Goal: Transaction & Acquisition: Book appointment/travel/reservation

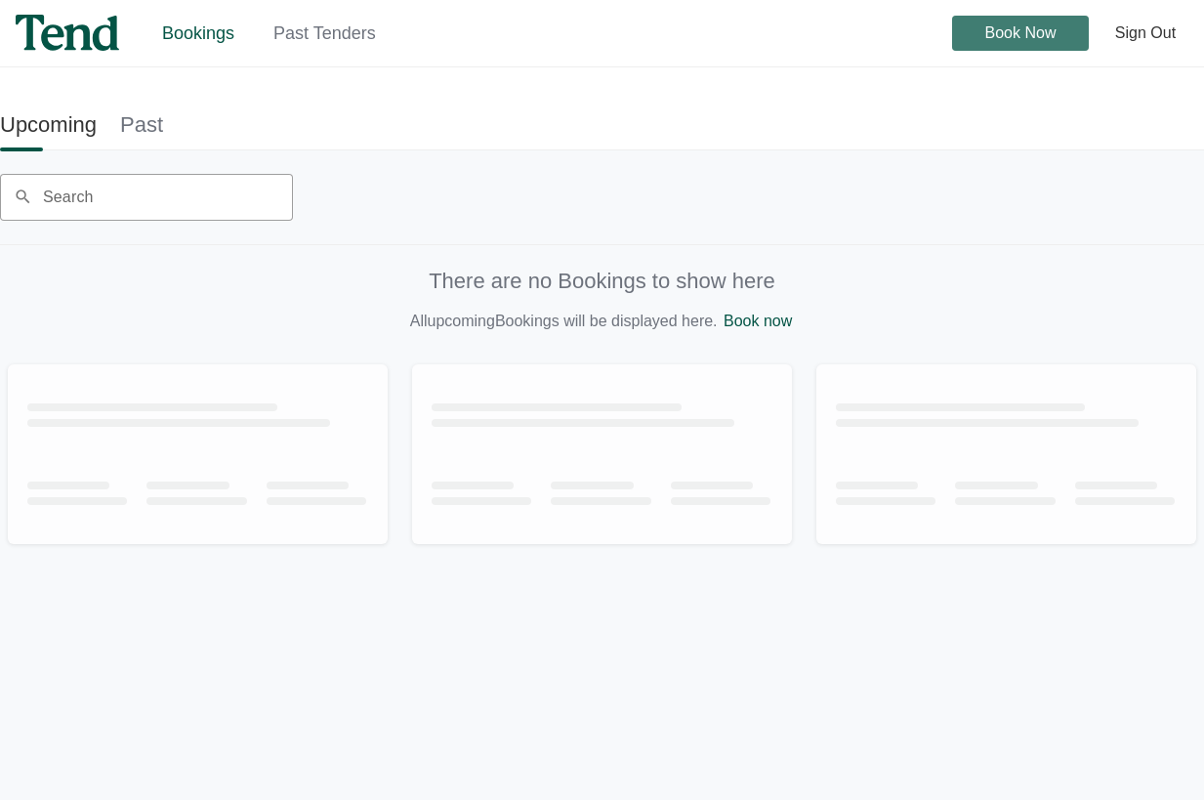
click at [1003, 33] on span "Book Now" at bounding box center [1020, 33] width 71 height 0
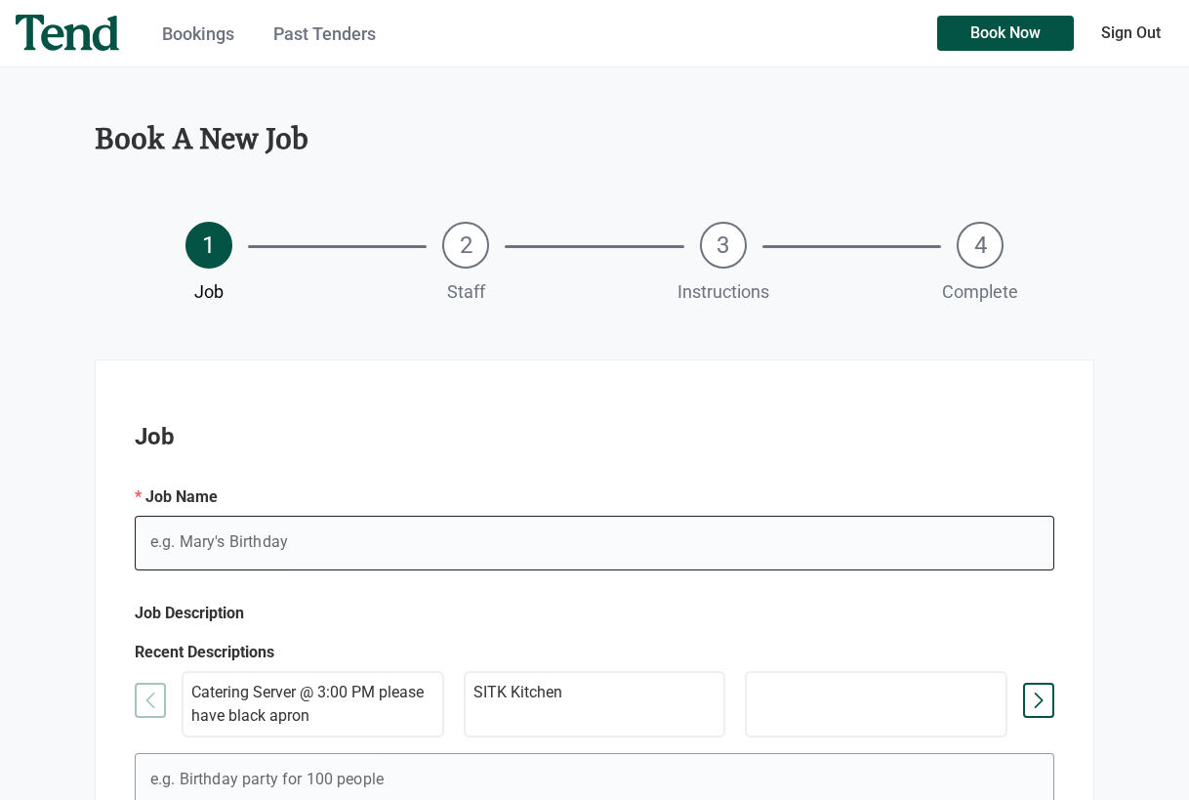
click at [300, 544] on input "e.g. Mary's Birthday" at bounding box center [595, 543] width 920 height 55
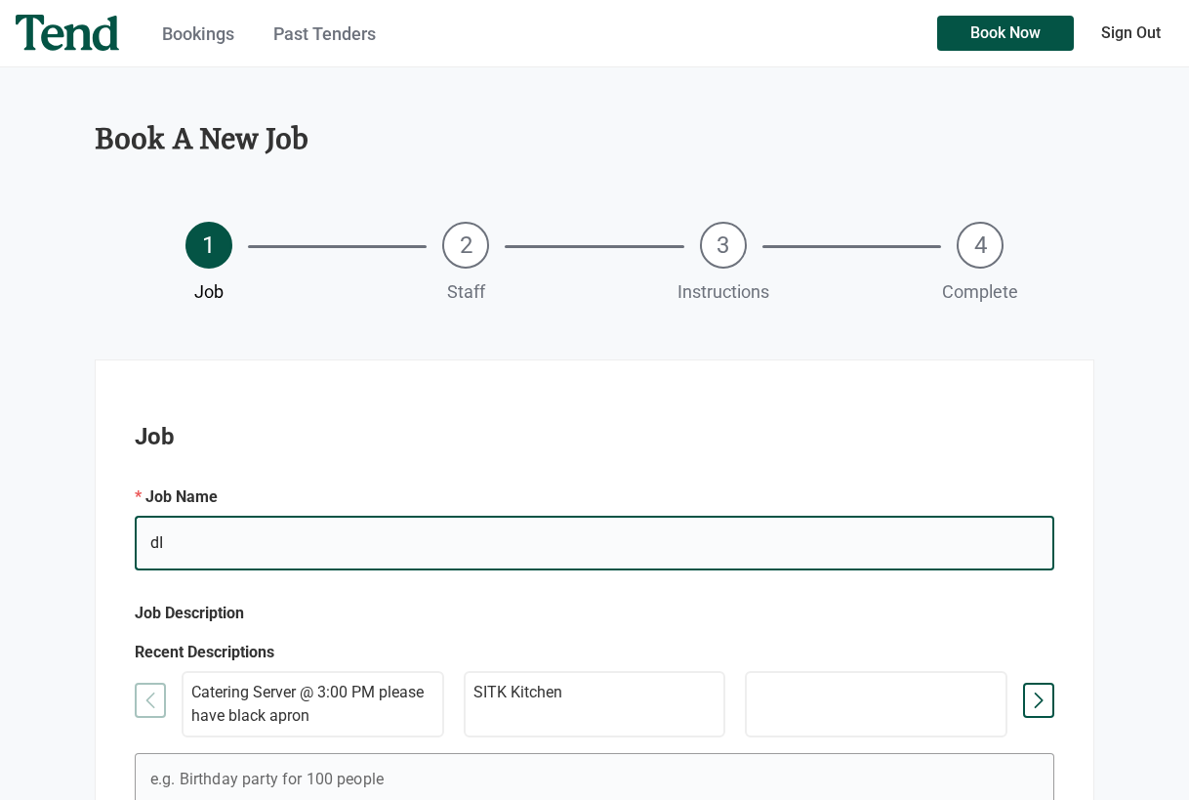
type input "d"
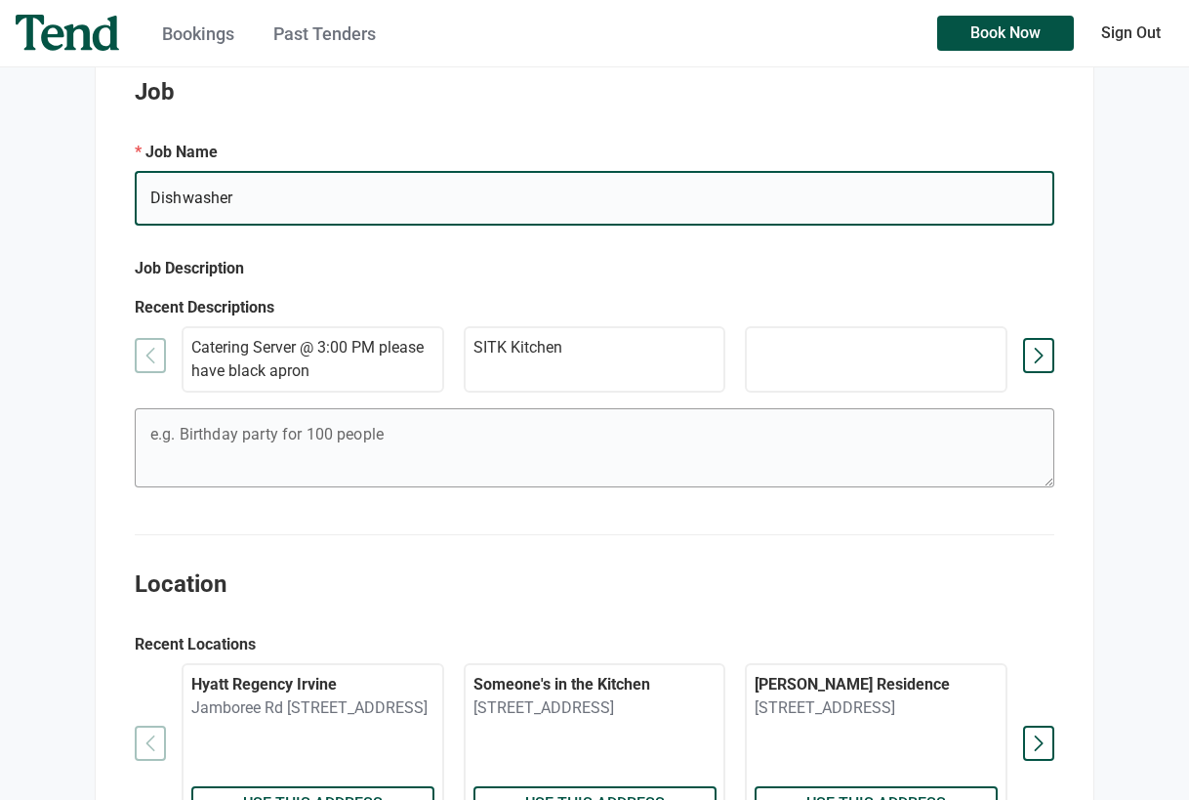
scroll to position [293, 0]
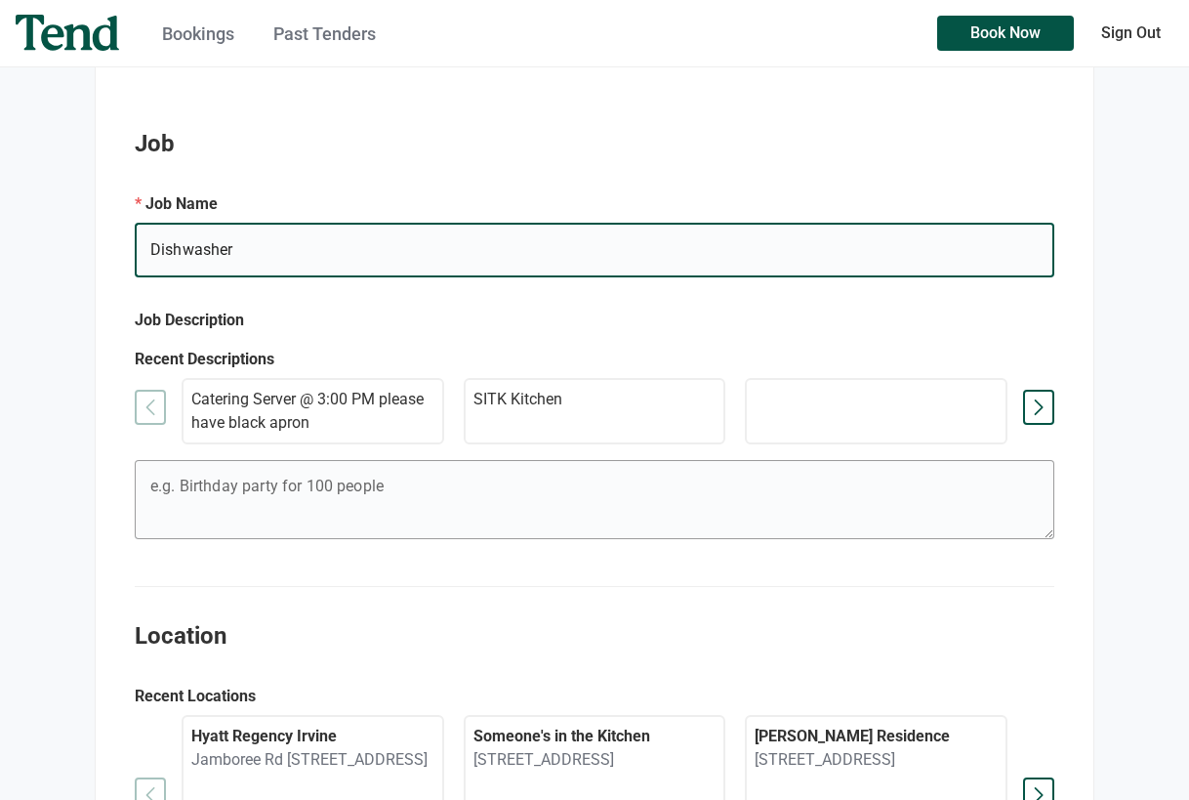
type input "Dishwasher"
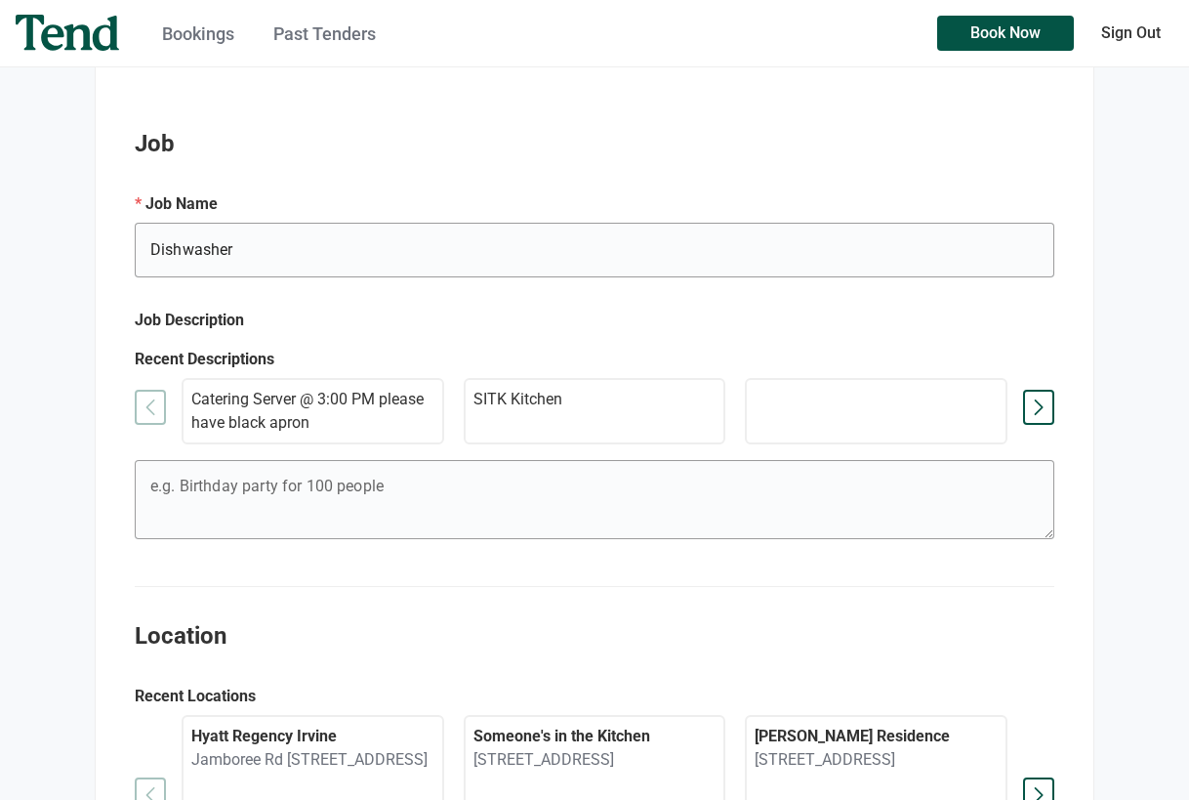
click at [147, 411] on div "Catering Server @ 3:00 PM please have black apron SITK Kitchen holiday party [P…" at bounding box center [595, 411] width 920 height 66
click at [1041, 405] on div at bounding box center [1038, 407] width 31 height 35
drag, startPoint x: 1041, startPoint y: 405, endPoint x: 1027, endPoint y: 322, distance: 84.1
click at [1042, 406] on div at bounding box center [1038, 407] width 31 height 35
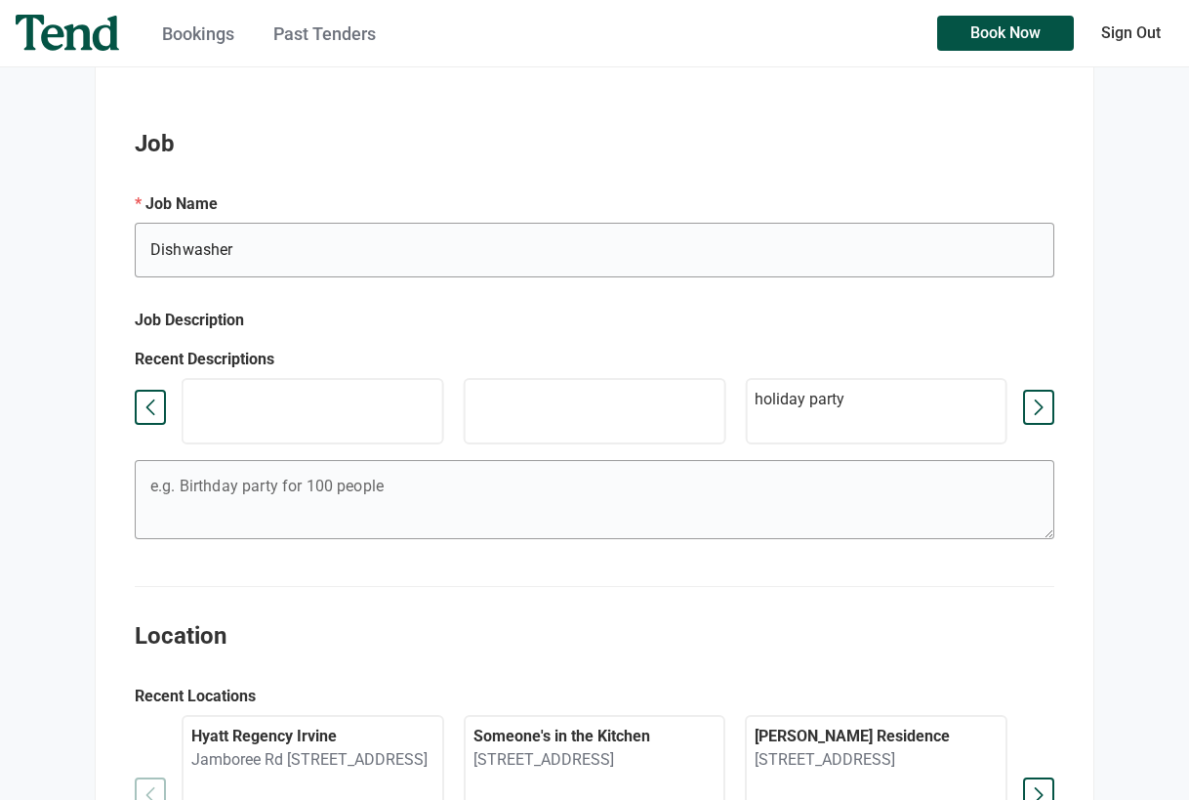
click at [153, 406] on div at bounding box center [150, 407] width 31 height 35
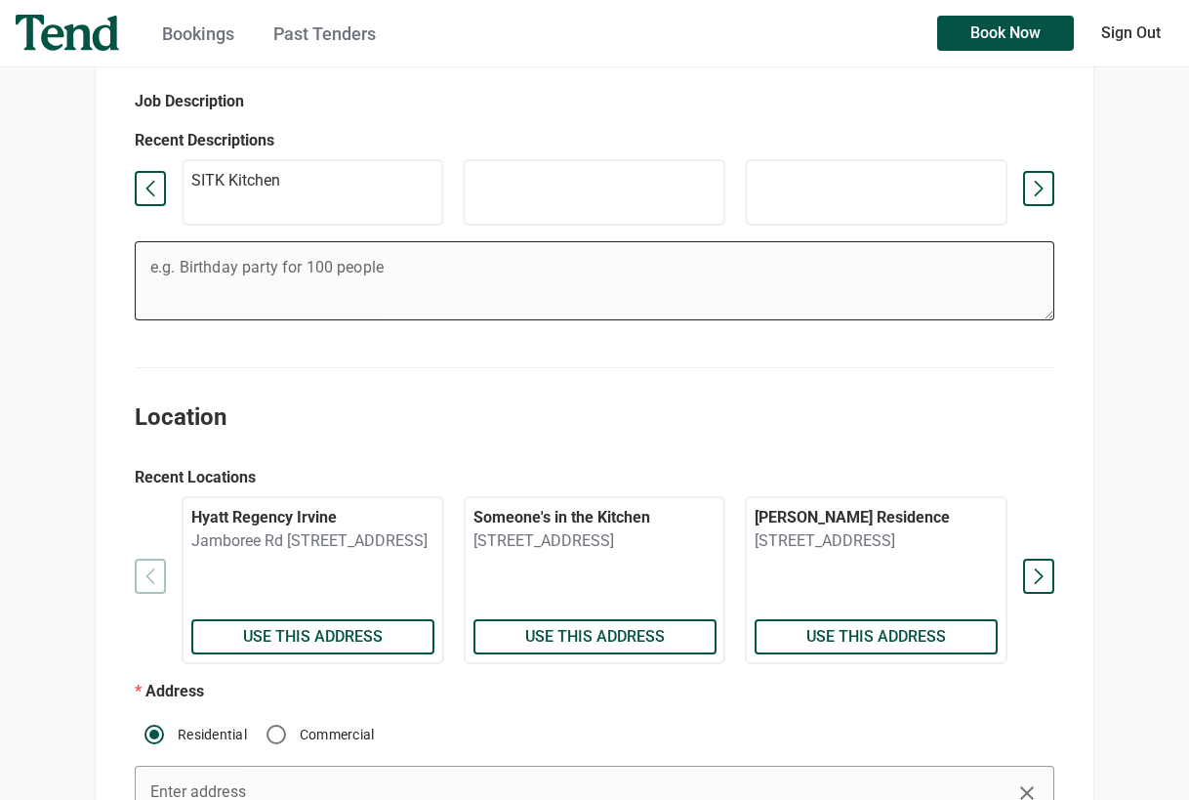
scroll to position [586, 0]
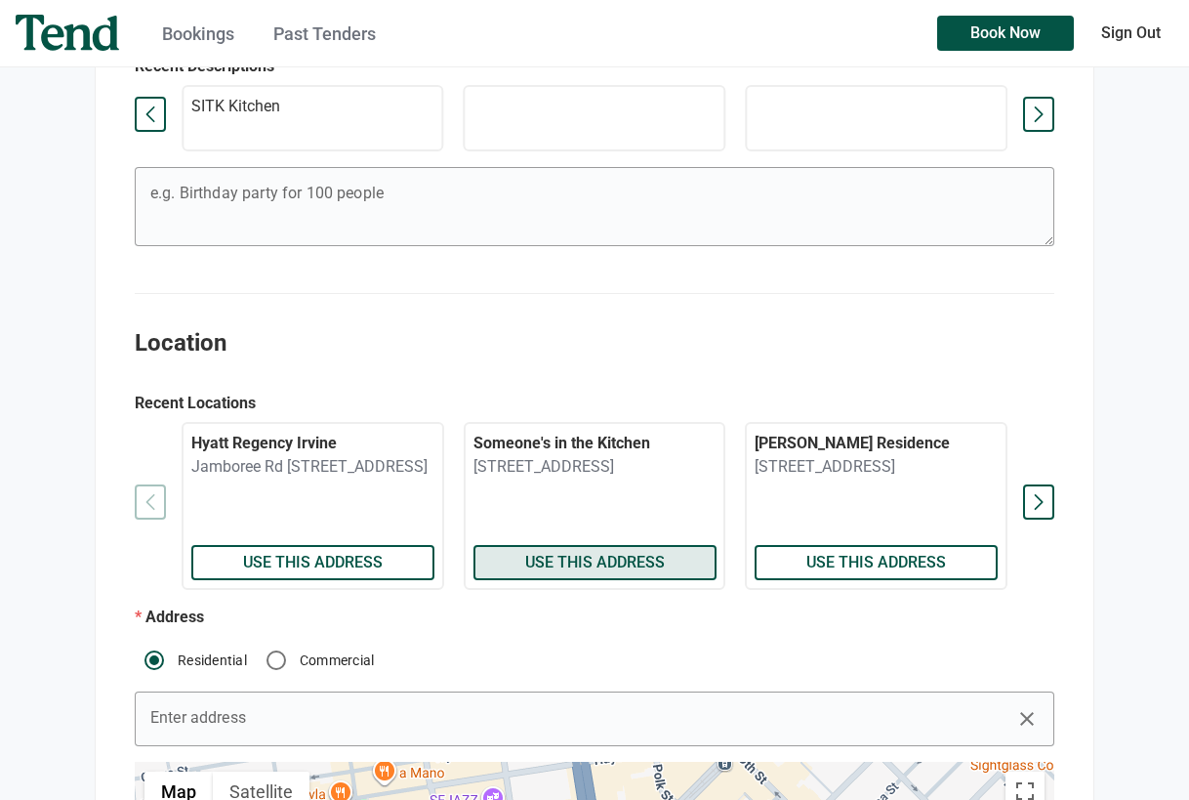
click at [541, 562] on span "Use this address" at bounding box center [594, 562] width 140 height 0
radio input "false"
radio input "true"
type input "Someone's in the Kitchen"
type textarea "Entrance is on [PERSON_NAME] St., one short block west of [GEOGRAPHIC_DATA] off…"
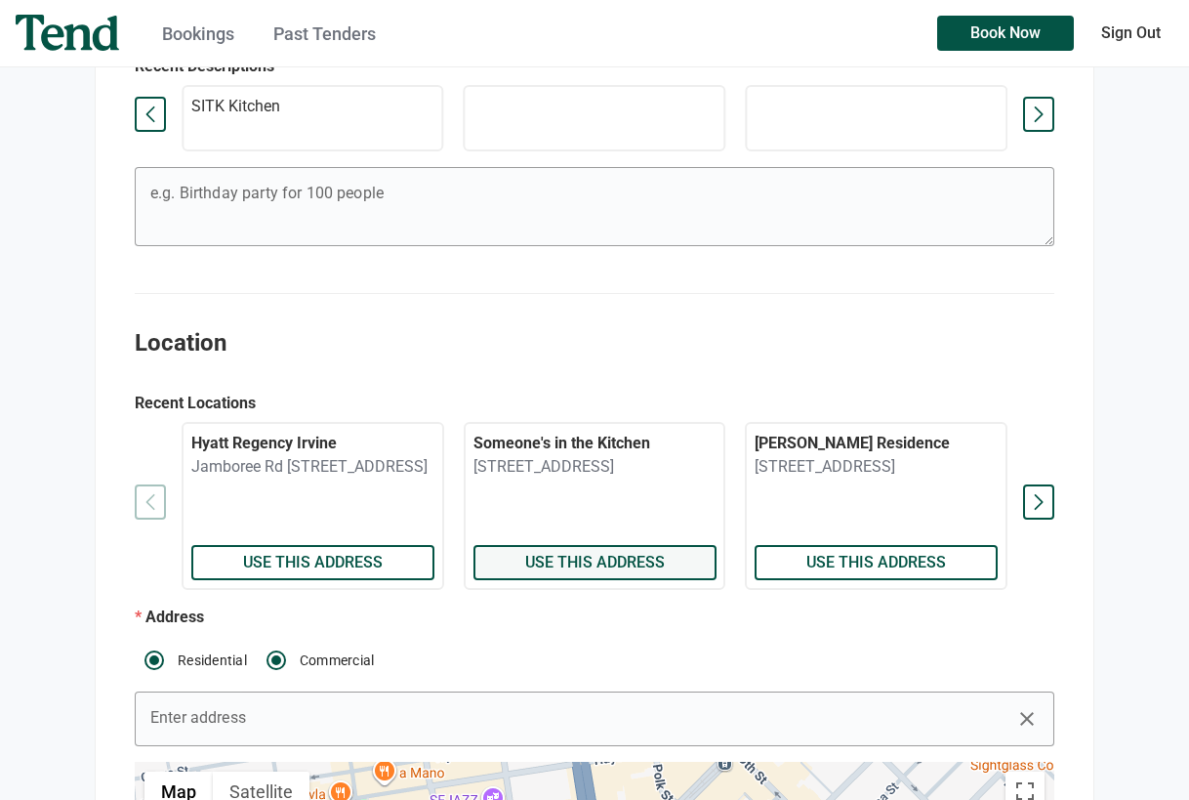
checkbox input "true"
type textarea "Entrance is on [PERSON_NAME] St."
type input "[PERSON_NAME]"
type input "[PHONE_NUMBER]"
type input "[STREET_ADDRESS]"
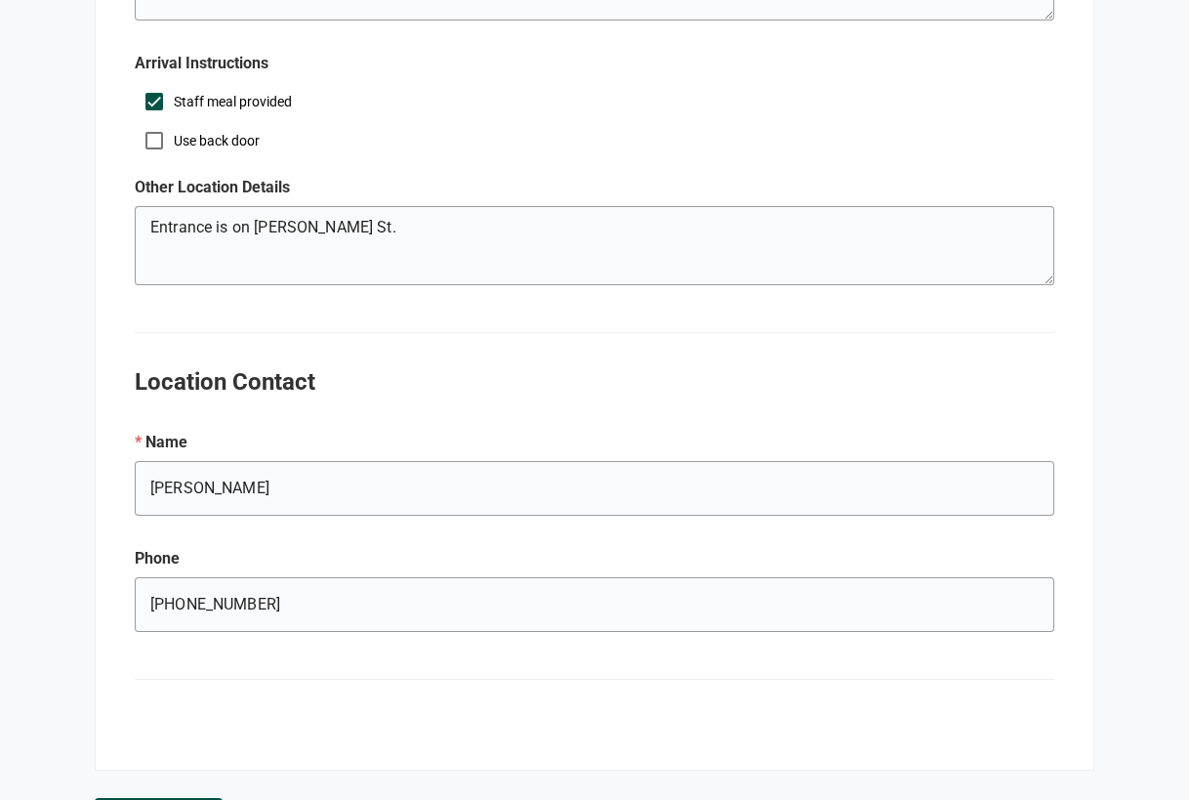
scroll to position [2107, 0]
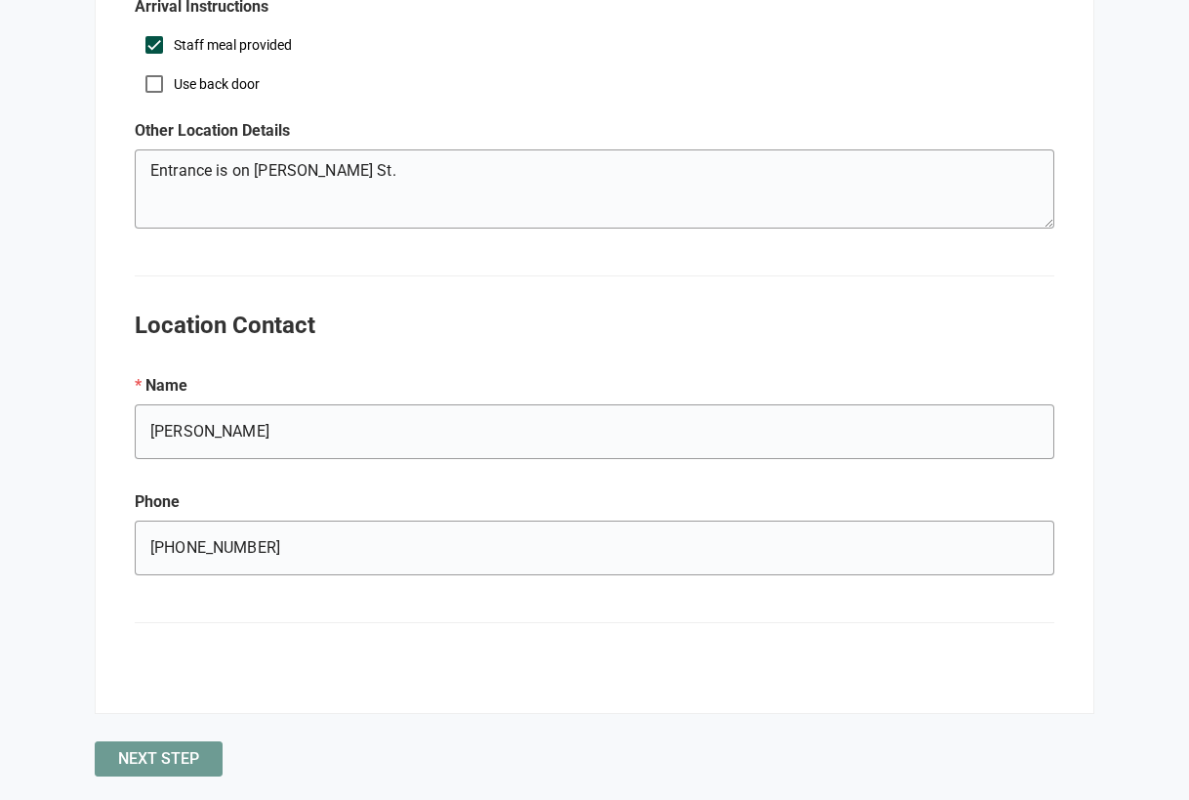
click at [166, 759] on span "Next Step" at bounding box center [158, 759] width 81 height 0
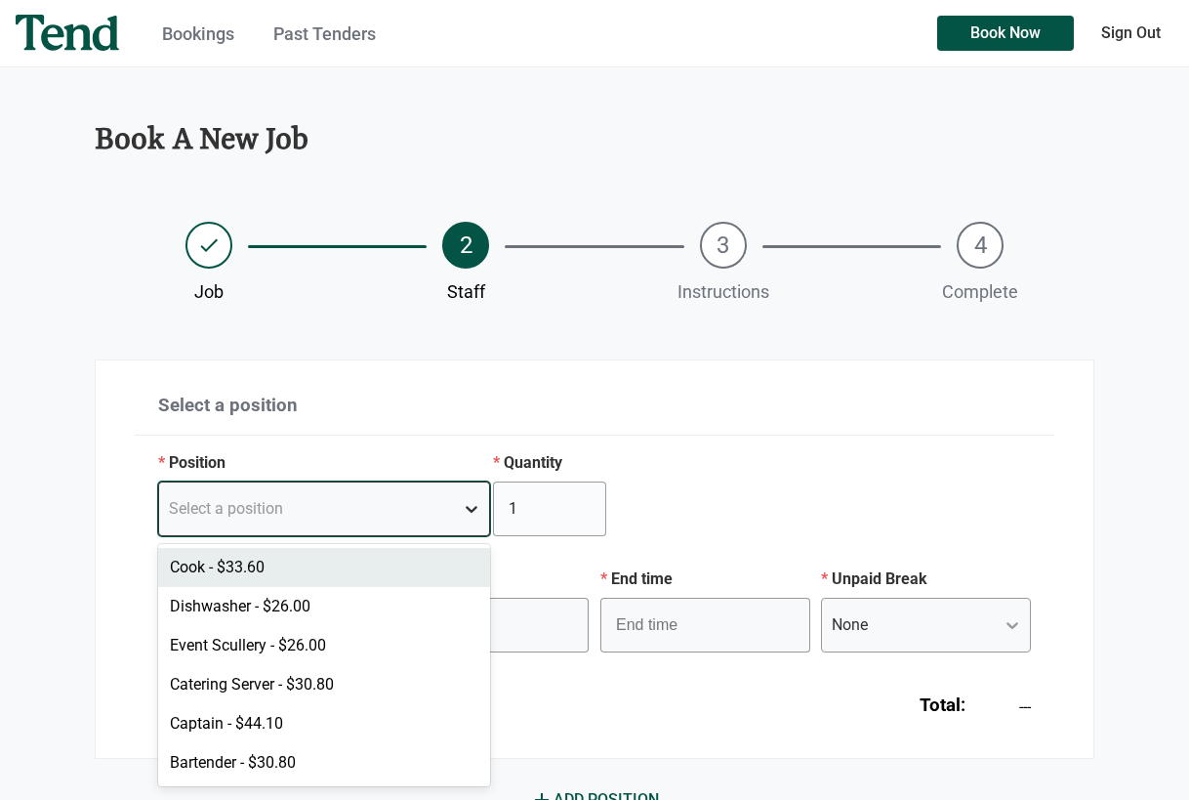
click at [473, 510] on icon at bounding box center [472, 509] width 12 height 7
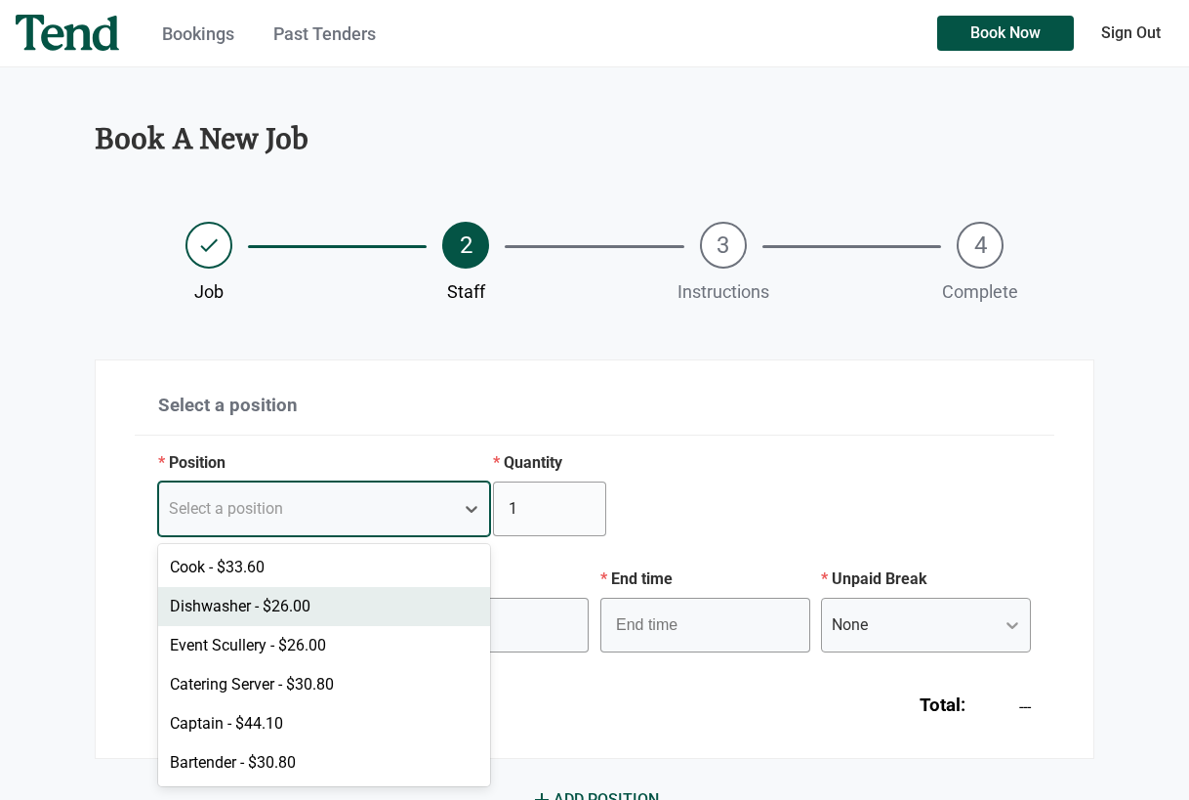
click at [288, 609] on div "Dishwasher - $26.00" at bounding box center [324, 606] width 332 height 39
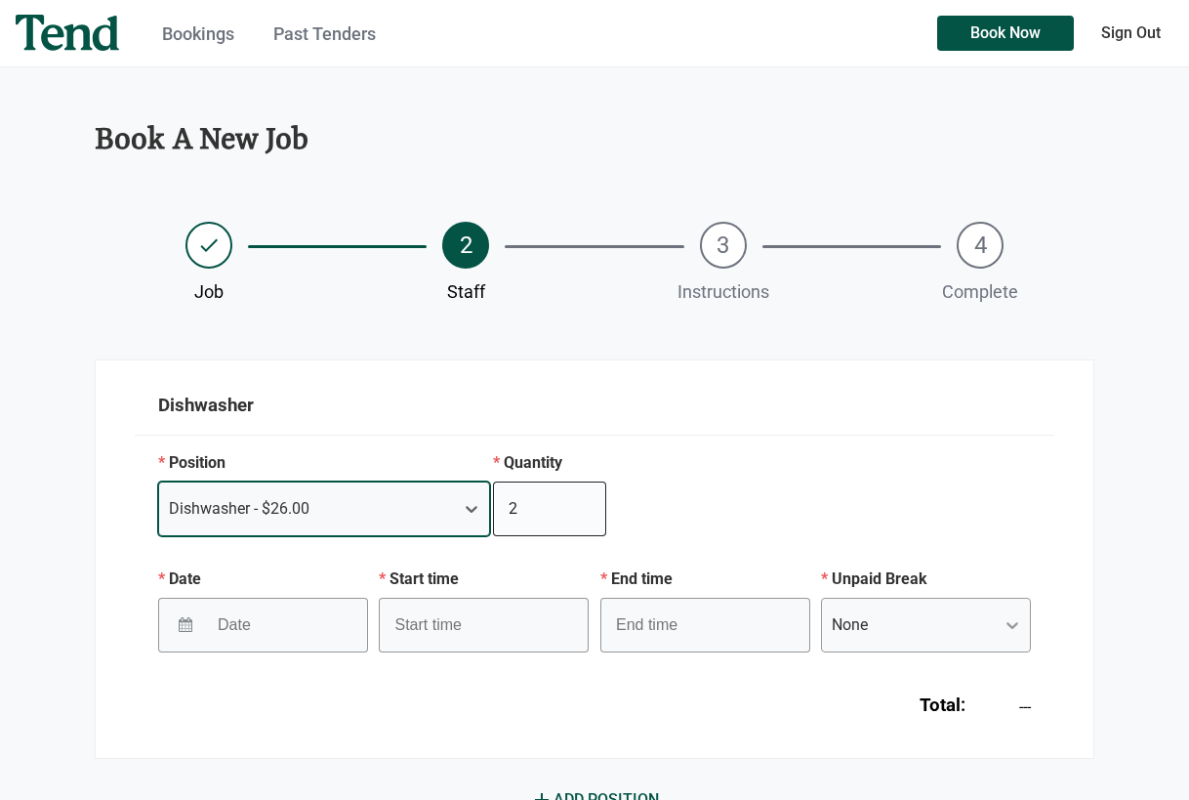
type input "2"
click at [583, 502] on input "2" at bounding box center [549, 508] width 113 height 55
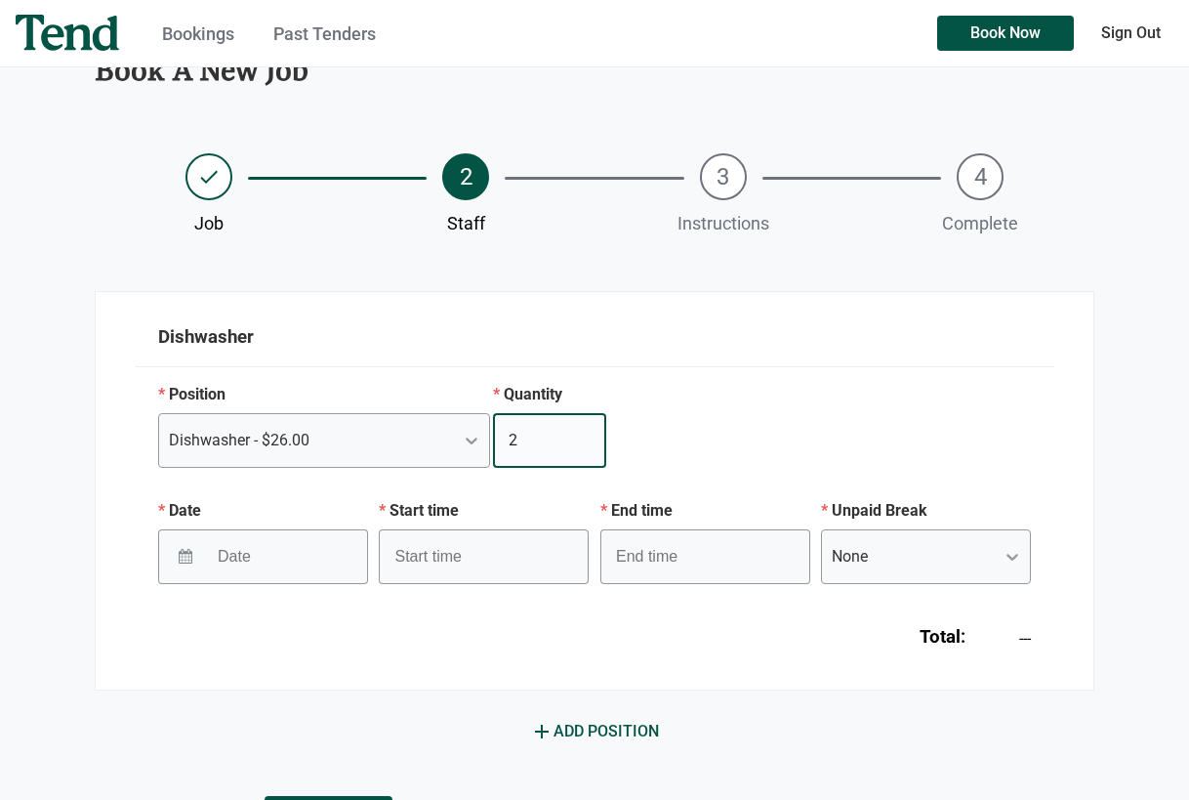
scroll to position [146, 0]
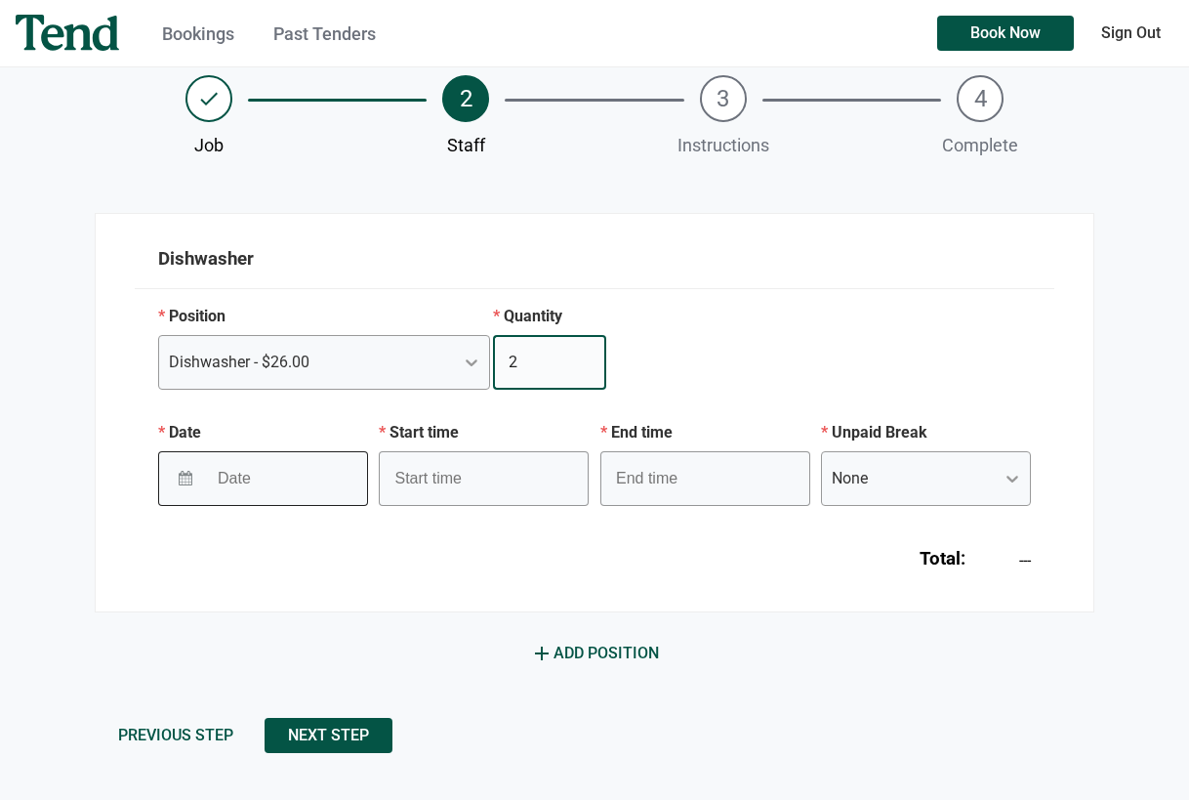
click at [320, 480] on input "Date" at bounding box center [270, 478] width 127 height 49
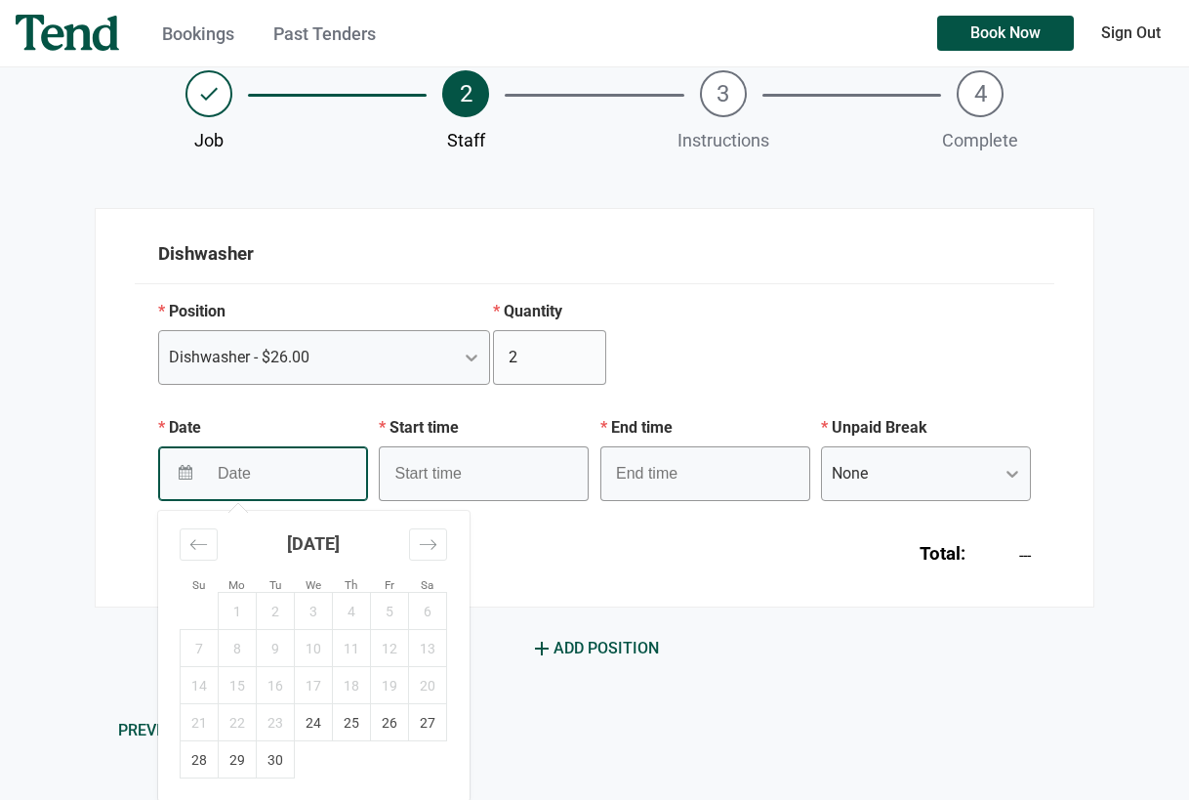
scroll to position [152, 0]
click at [429, 542] on icon "Move forward to switch to the next month." at bounding box center [428, 543] width 19 height 19
click at [310, 612] on td "1" at bounding box center [314, 610] width 38 height 37
type input "[DATE]"
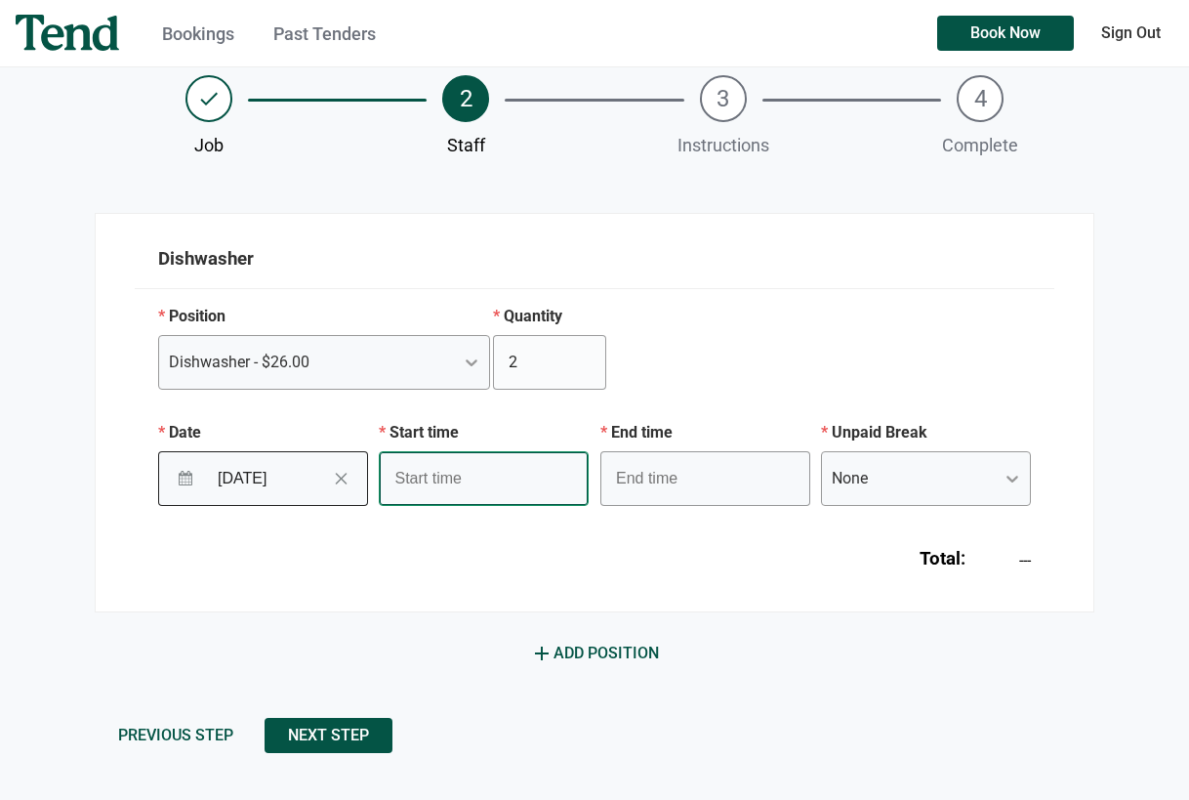
click at [559, 486] on input "text" at bounding box center [484, 478] width 210 height 55
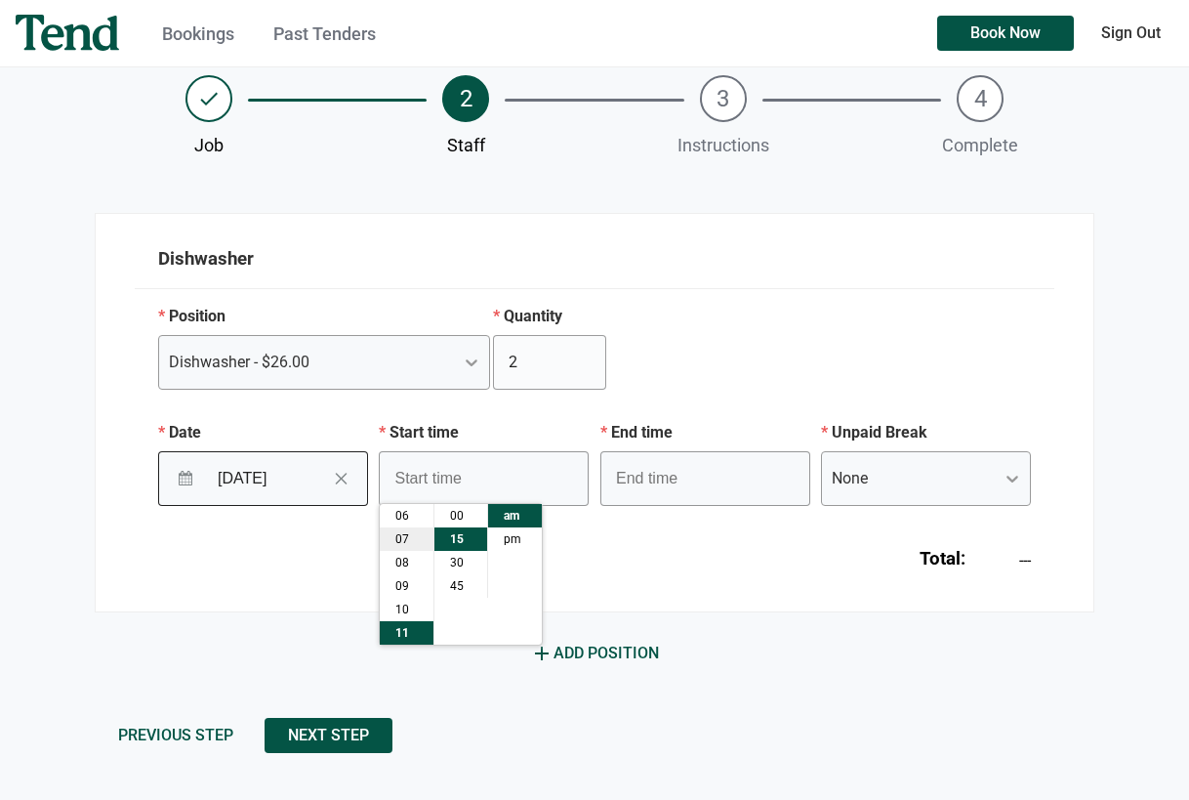
click at [401, 535] on li "07" at bounding box center [407, 538] width 54 height 23
click at [463, 513] on li "00" at bounding box center [461, 515] width 53 height 23
type input "7:00 am"
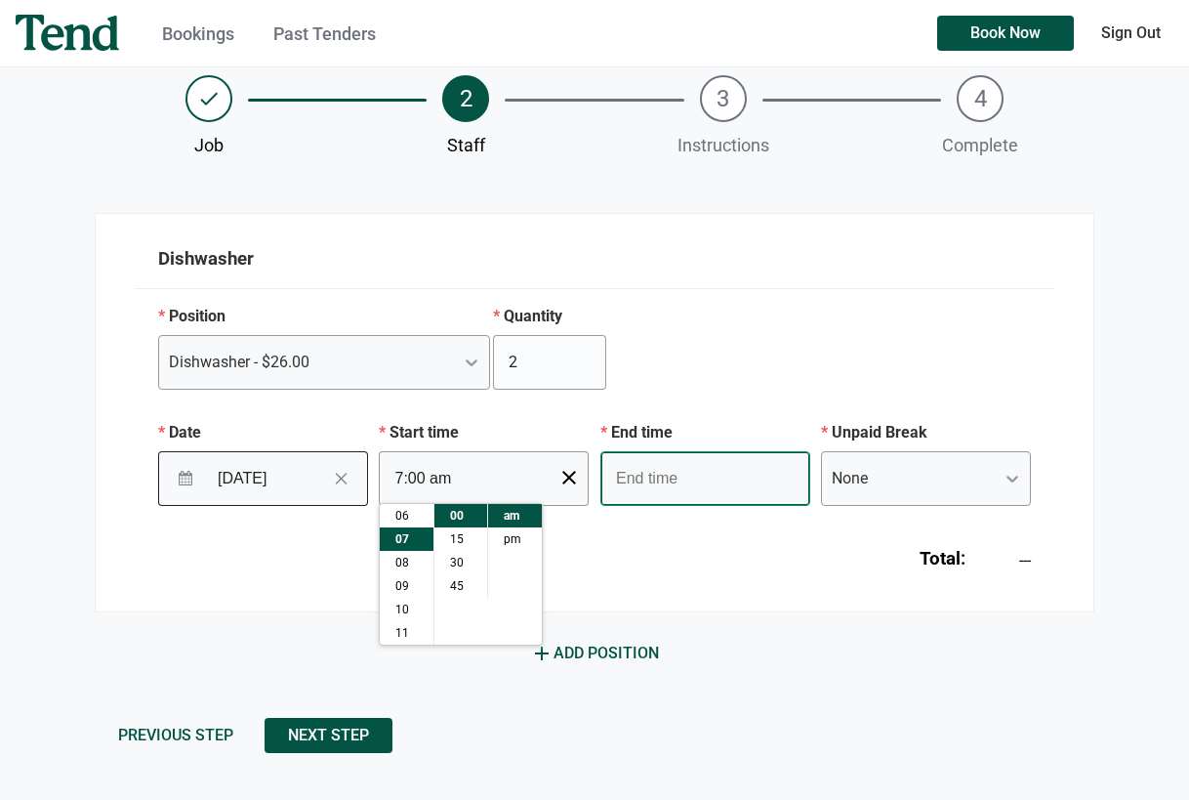
click at [660, 484] on input "text" at bounding box center [706, 478] width 210 height 55
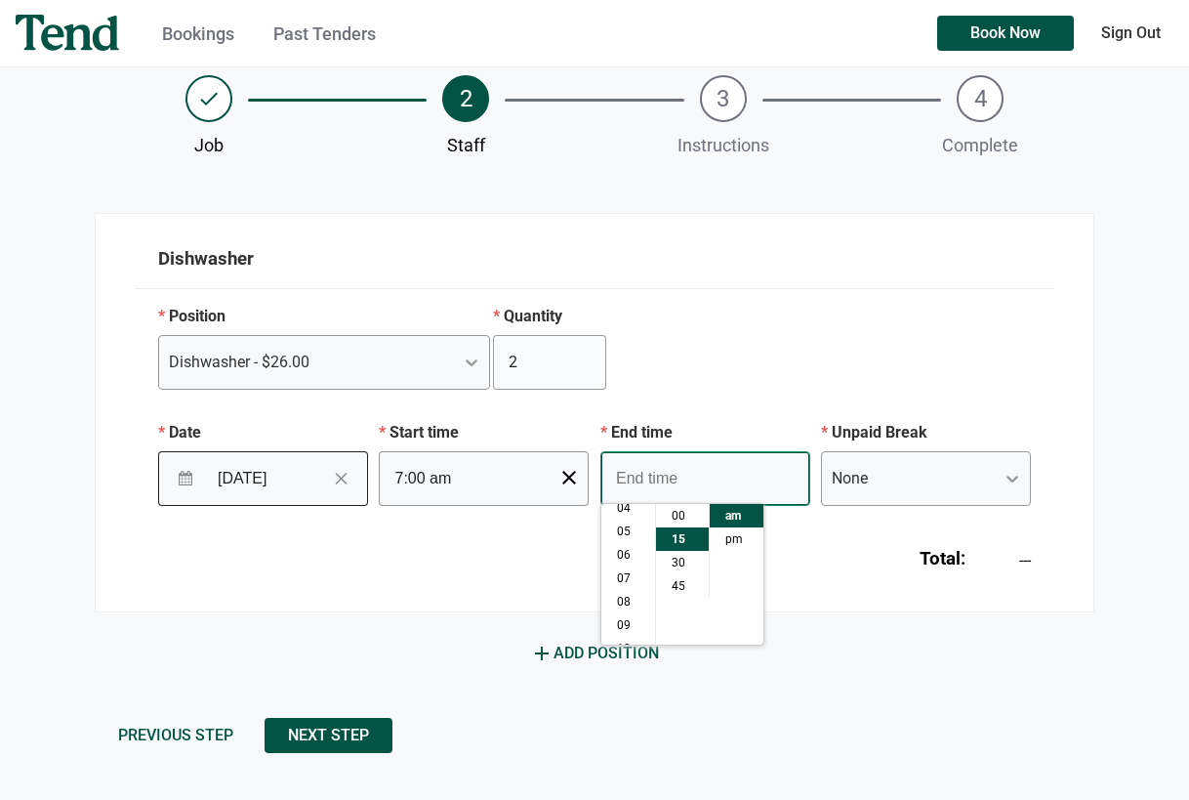
scroll to position [62, 0]
click at [613, 523] on li "03" at bounding box center [629, 523] width 54 height 23
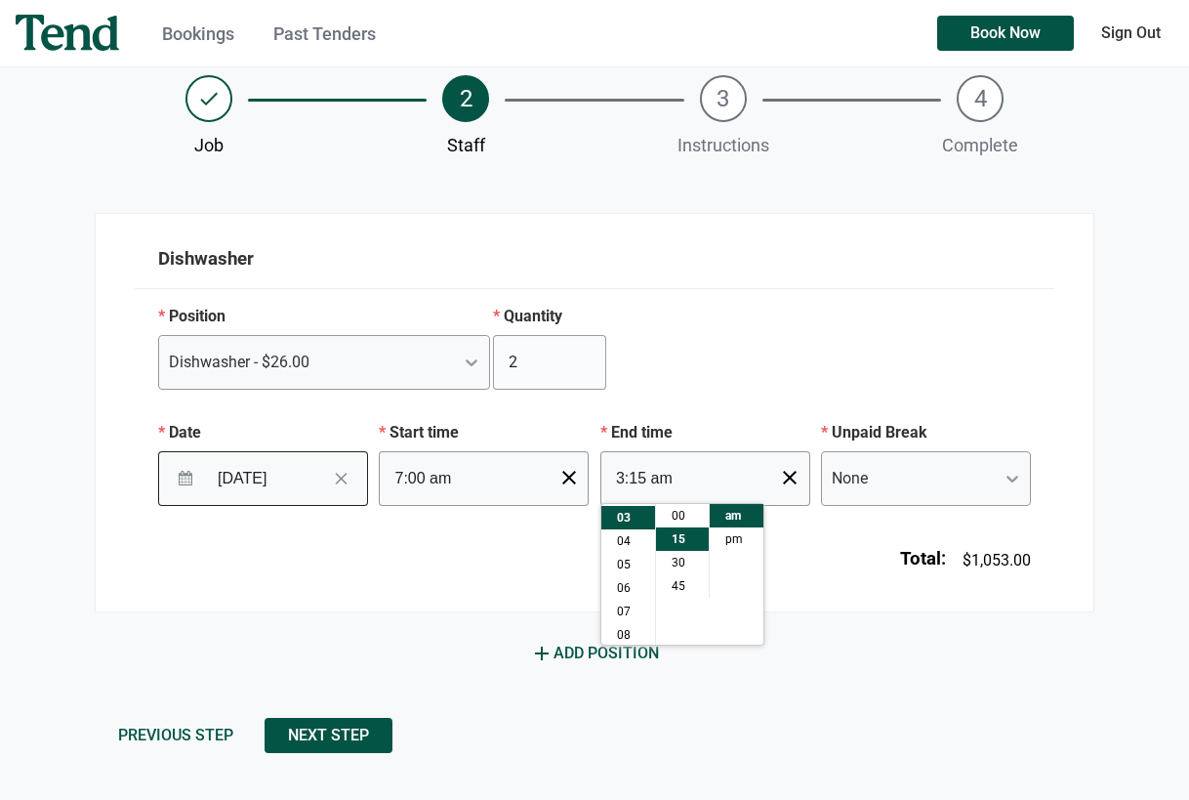
scroll to position [70, 0]
click at [674, 517] on li "00" at bounding box center [682, 515] width 53 height 23
click at [736, 537] on li "pm" at bounding box center [737, 538] width 54 height 23
click at [680, 562] on li "30" at bounding box center [682, 562] width 53 height 23
type input "3:30 pm"
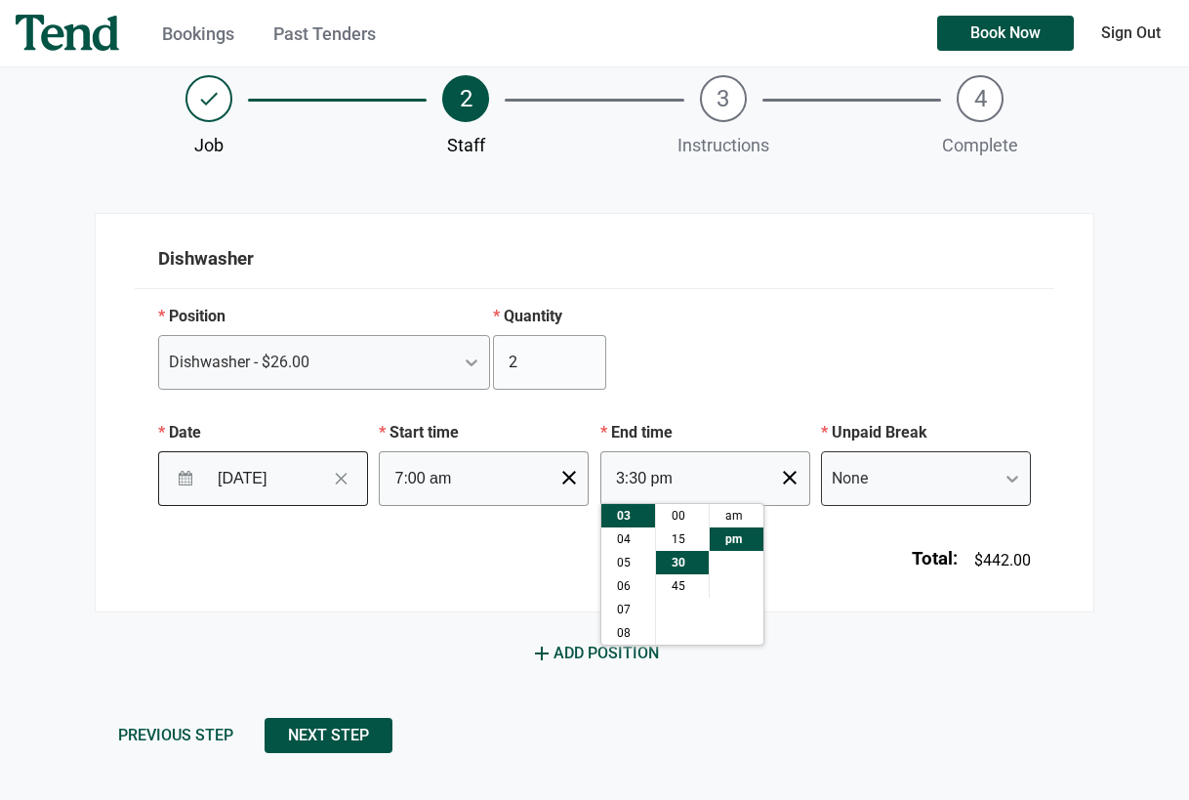
click at [1017, 474] on icon at bounding box center [1013, 479] width 20 height 20
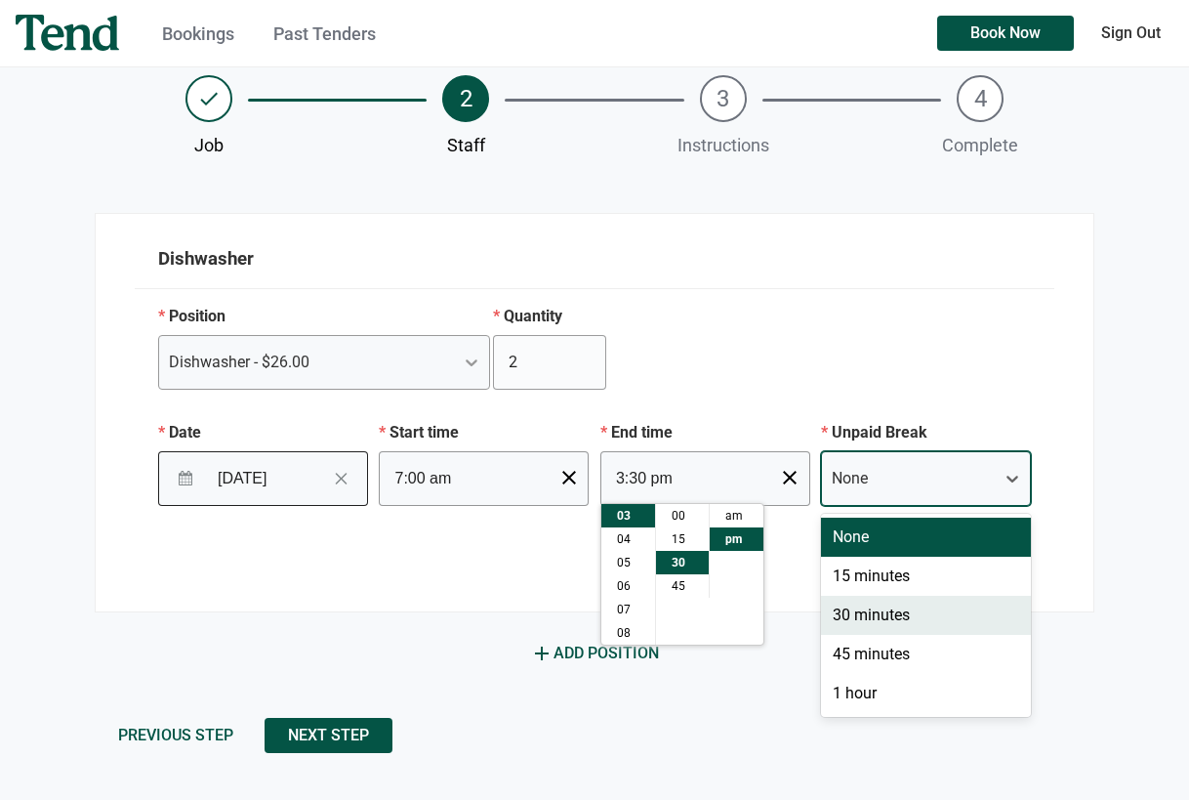
click at [889, 616] on div "30 minutes" at bounding box center [926, 615] width 210 height 39
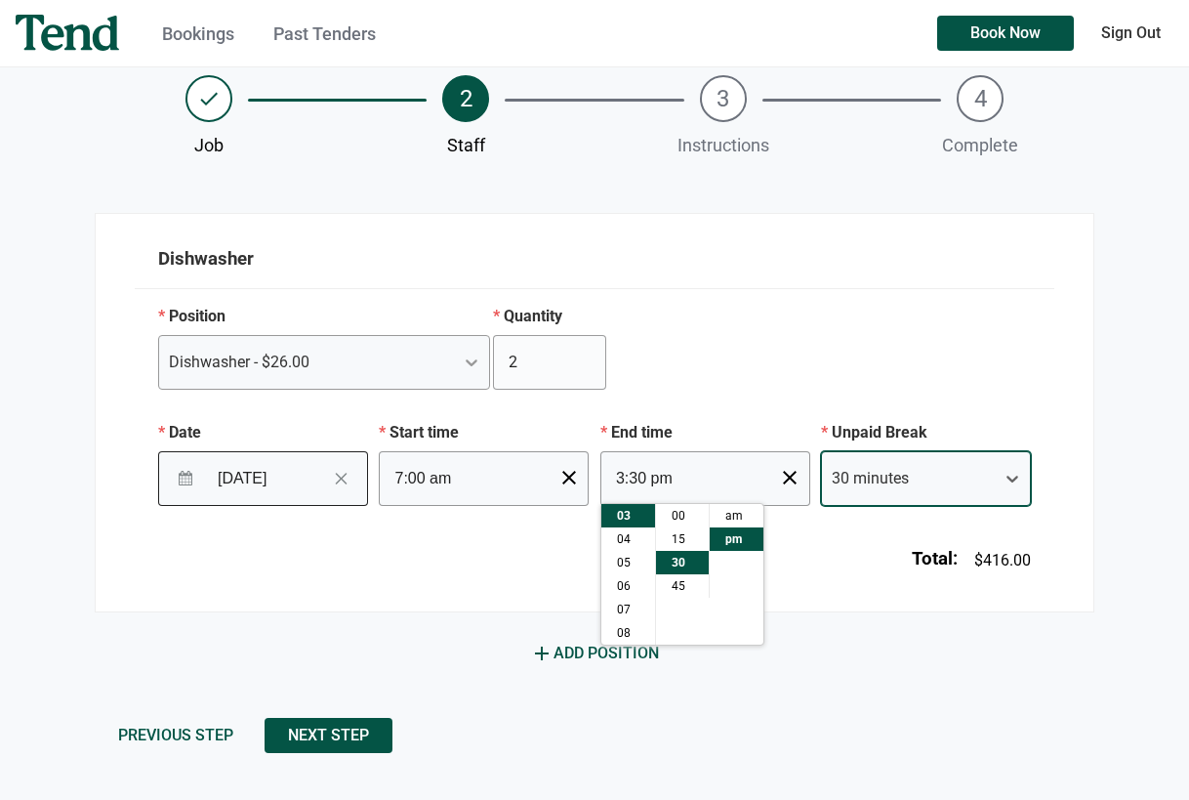
click at [1102, 471] on div "Bookings Past Tenders Book Now Sign Out Bookings Past Tenders Sign Out Book a n…" at bounding box center [594, 254] width 1189 height 800
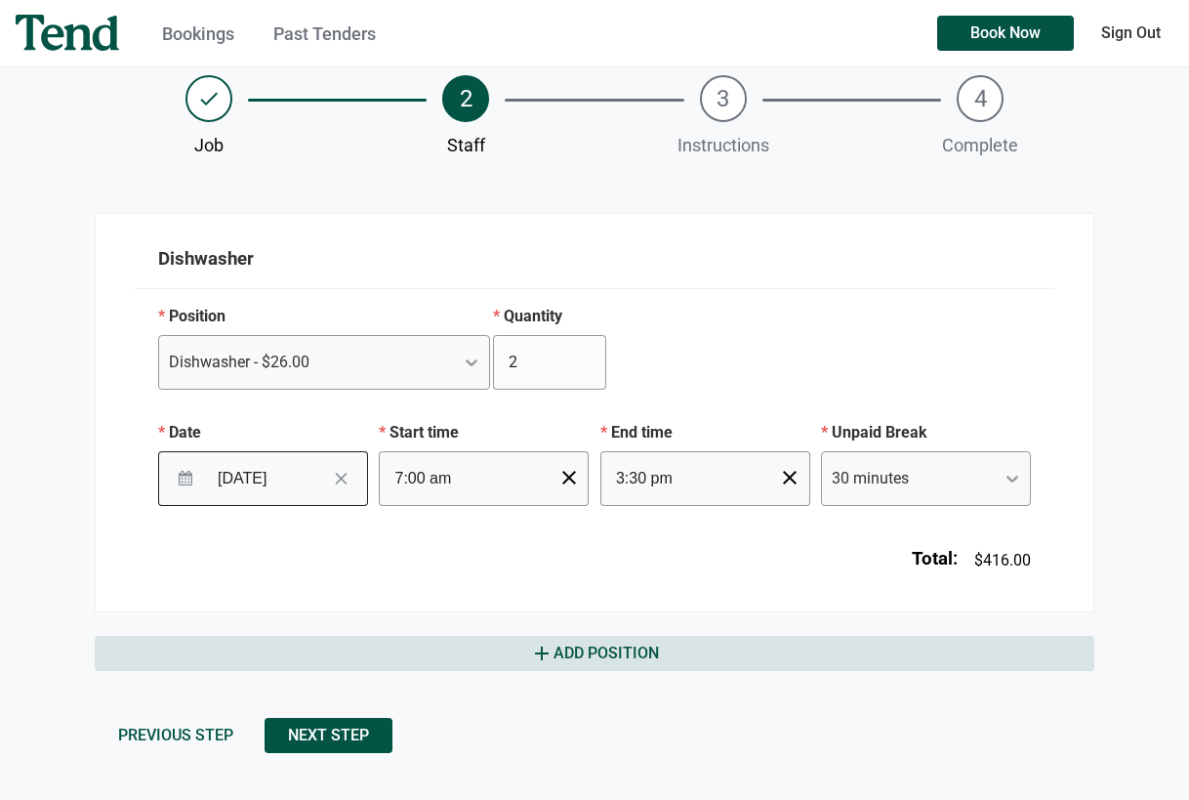
click at [601, 649] on span "add Add Position" at bounding box center [594, 653] width 129 height 23
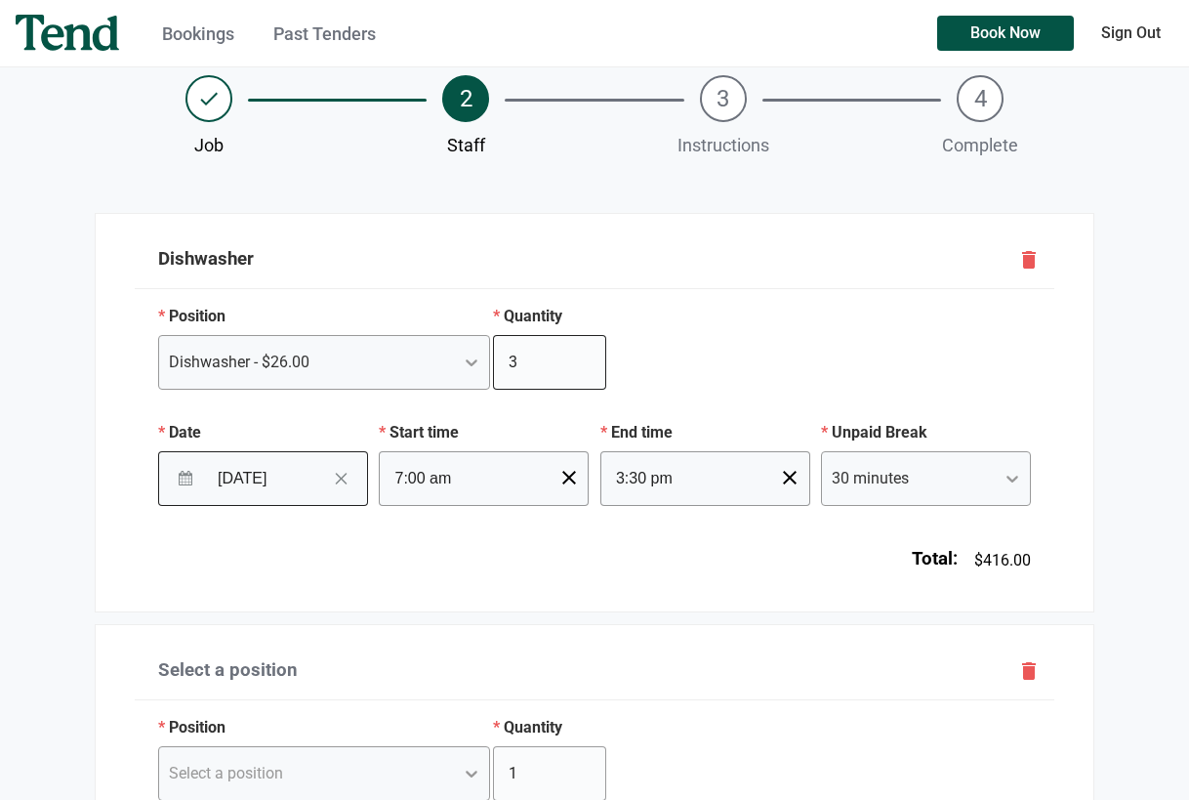
click at [584, 354] on input "3" at bounding box center [549, 362] width 113 height 55
click at [582, 370] on input "2" at bounding box center [549, 362] width 113 height 55
click at [582, 370] on input "1" at bounding box center [549, 362] width 113 height 55
click at [645, 595] on div "Total: $208.00" at bounding box center [595, 551] width 920 height 90
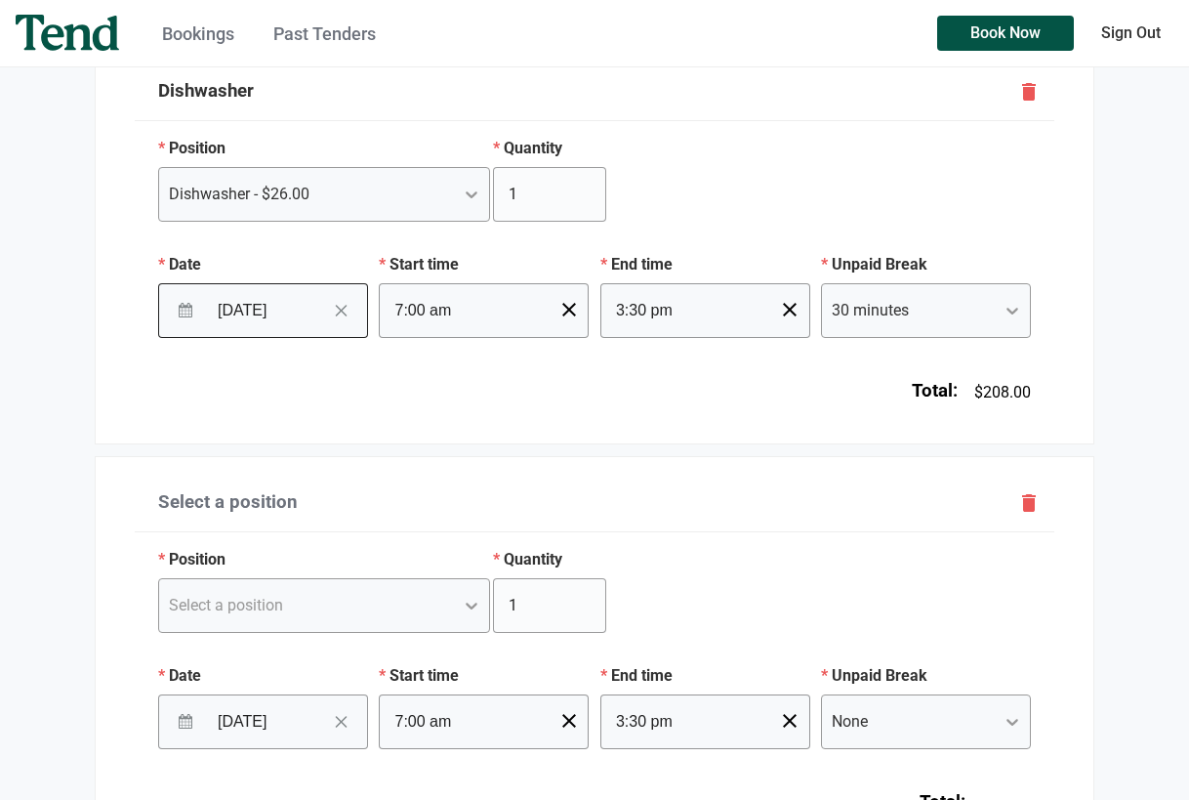
scroll to position [342, 0]
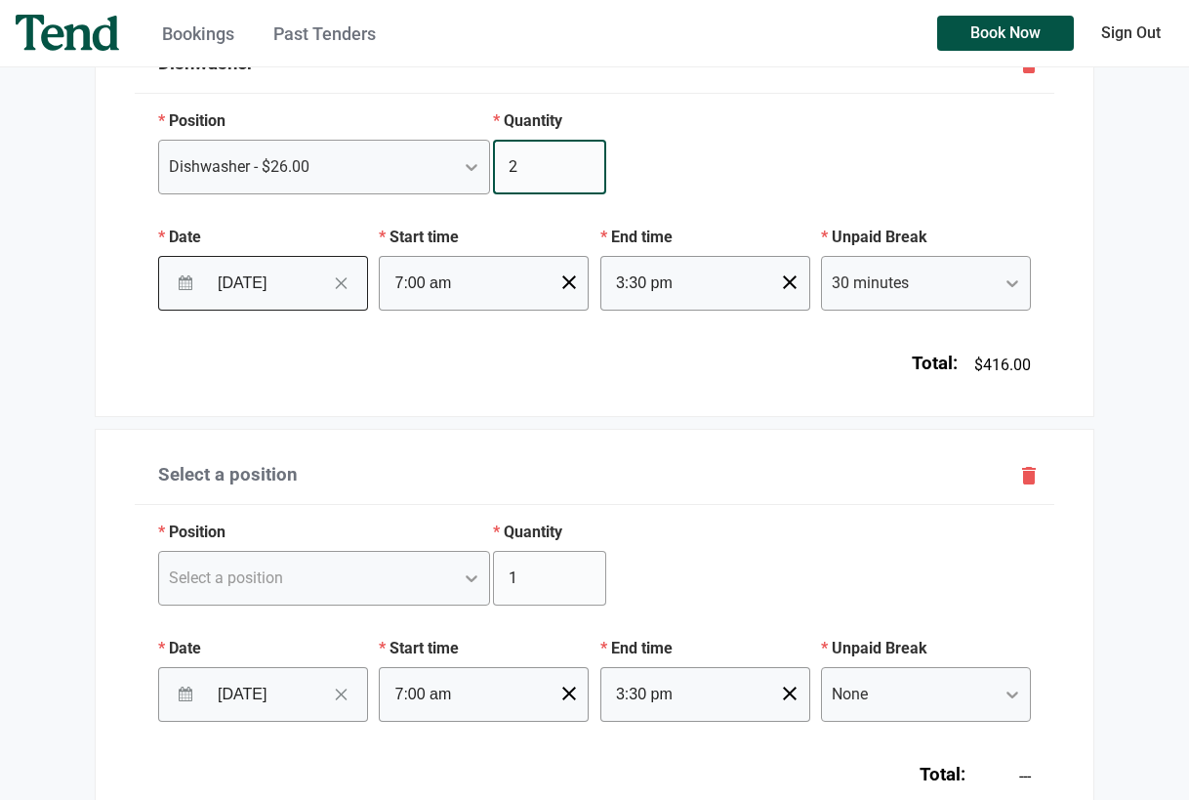
type input "2"
click at [584, 164] on input "2" at bounding box center [549, 167] width 113 height 55
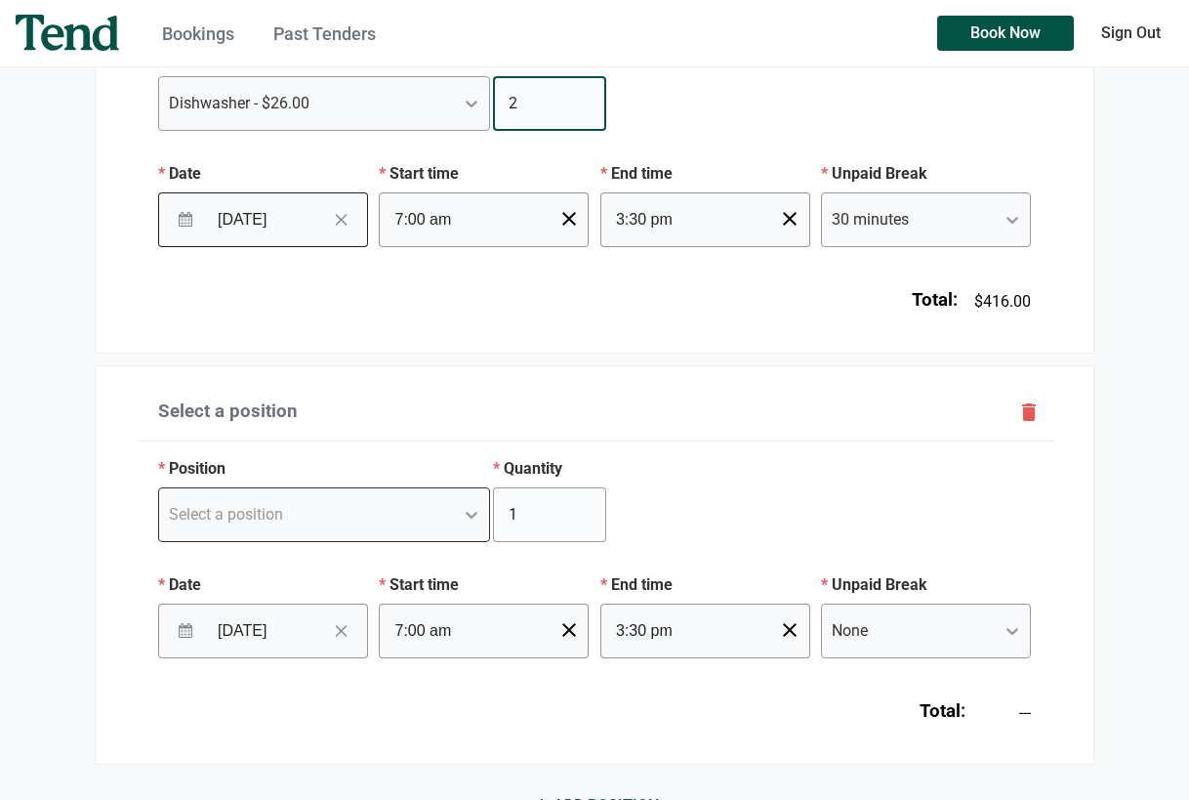
click at [470, 542] on div "Select a position" at bounding box center [324, 514] width 332 height 55
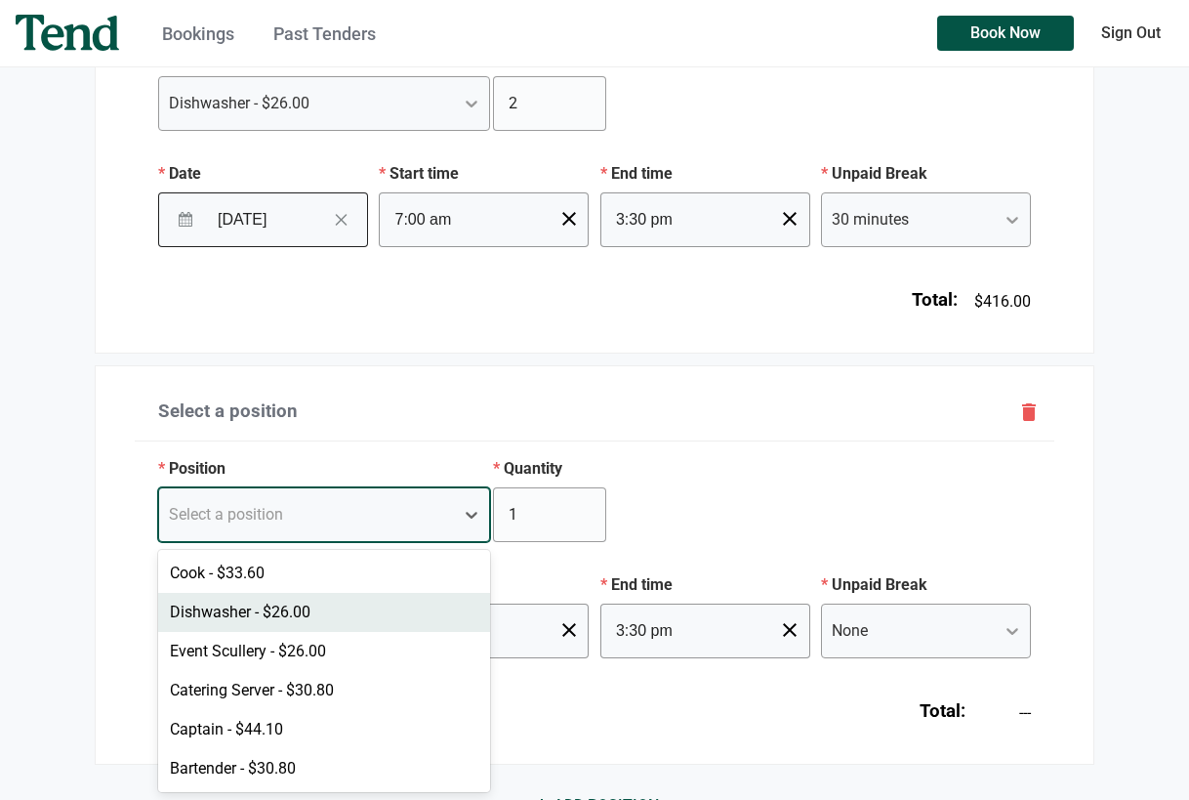
click at [287, 611] on div "Dishwasher - $26.00" at bounding box center [324, 612] width 332 height 39
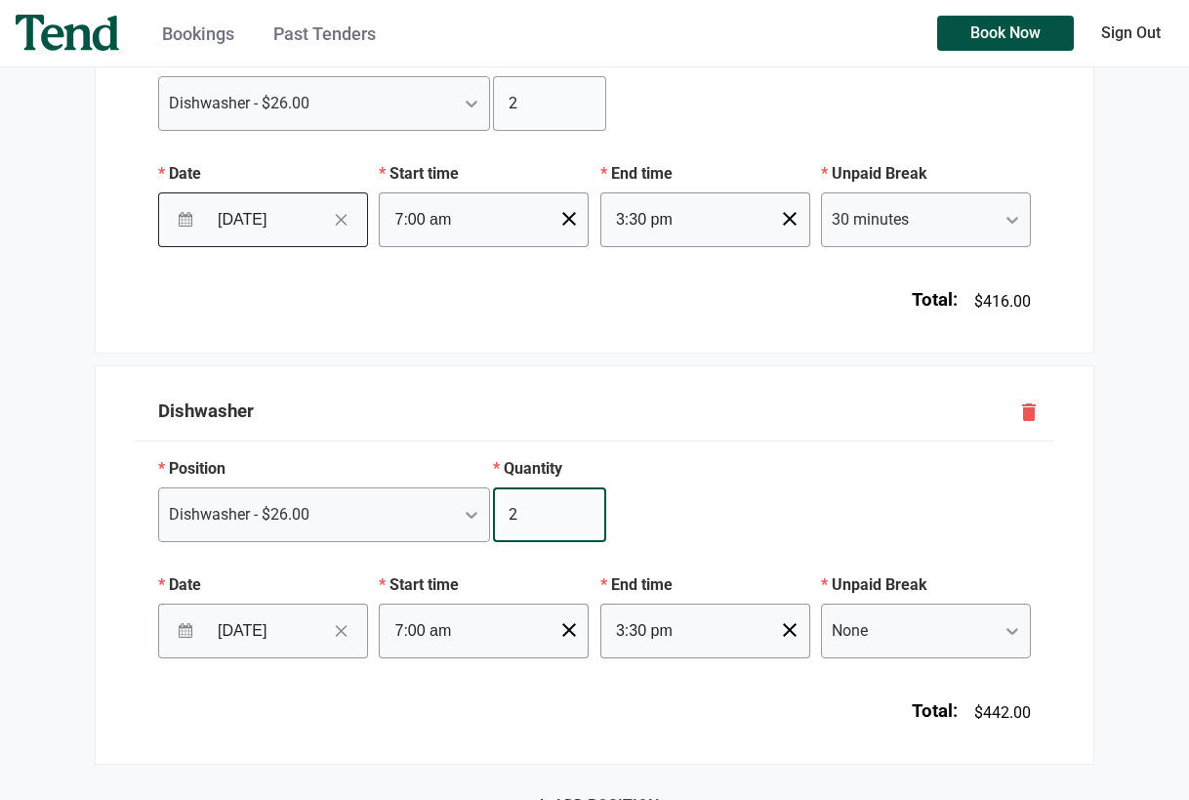
type input "2"
click at [585, 509] on input "2" at bounding box center [549, 514] width 113 height 55
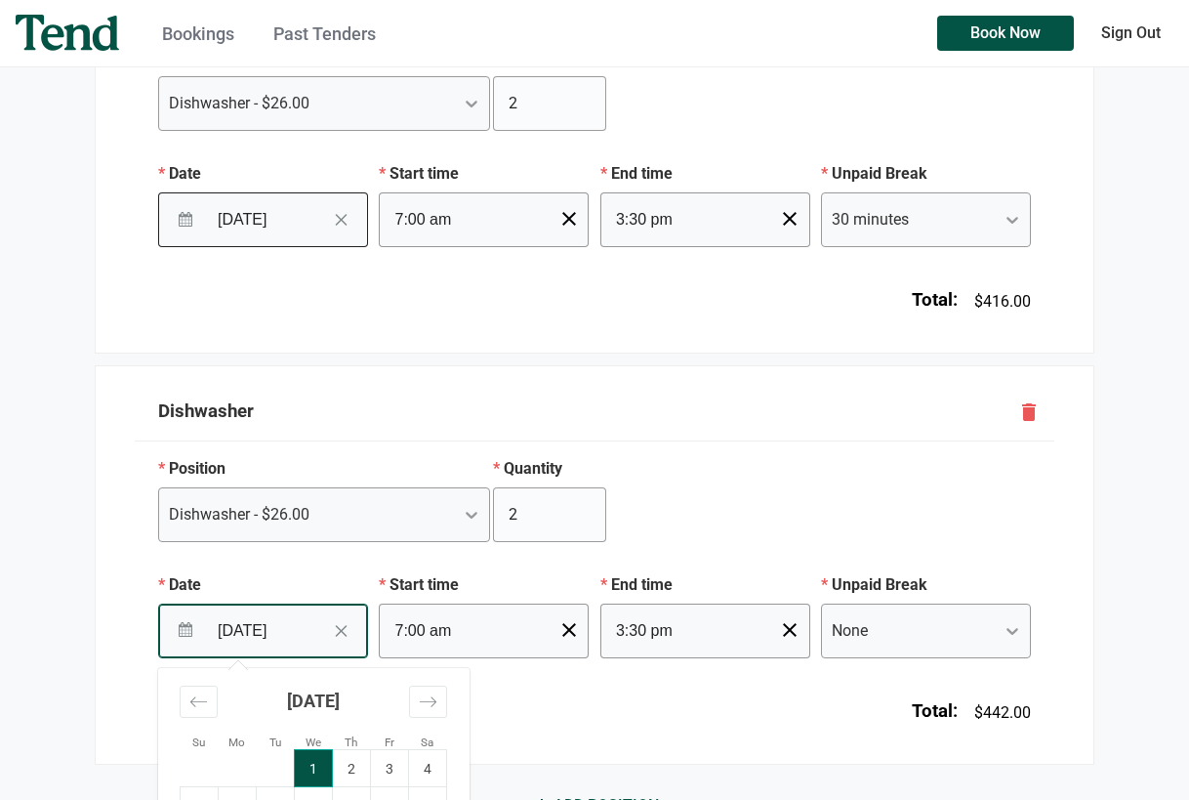
click at [275, 629] on input "[DATE]" at bounding box center [270, 629] width 127 height 47
click at [348, 770] on td "2" at bounding box center [352, 768] width 38 height 37
type input "[DATE]"
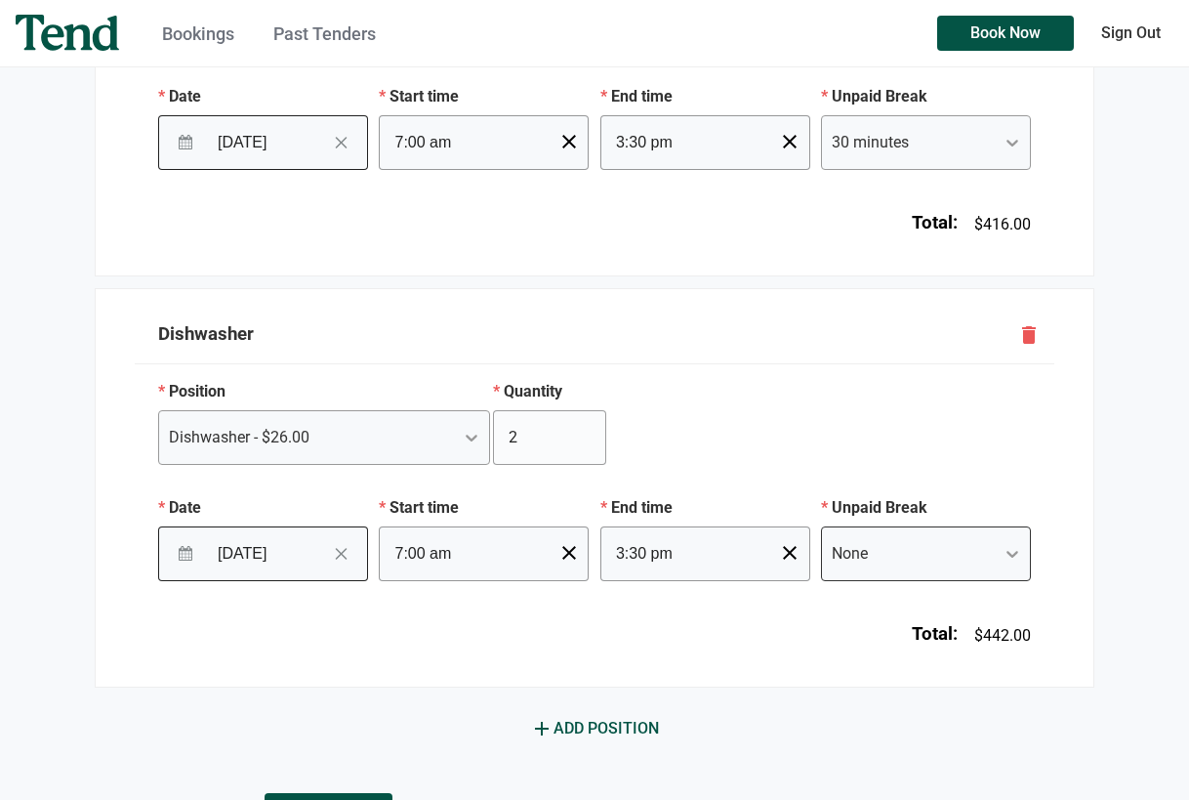
click at [1009, 581] on div "None" at bounding box center [926, 553] width 210 height 55
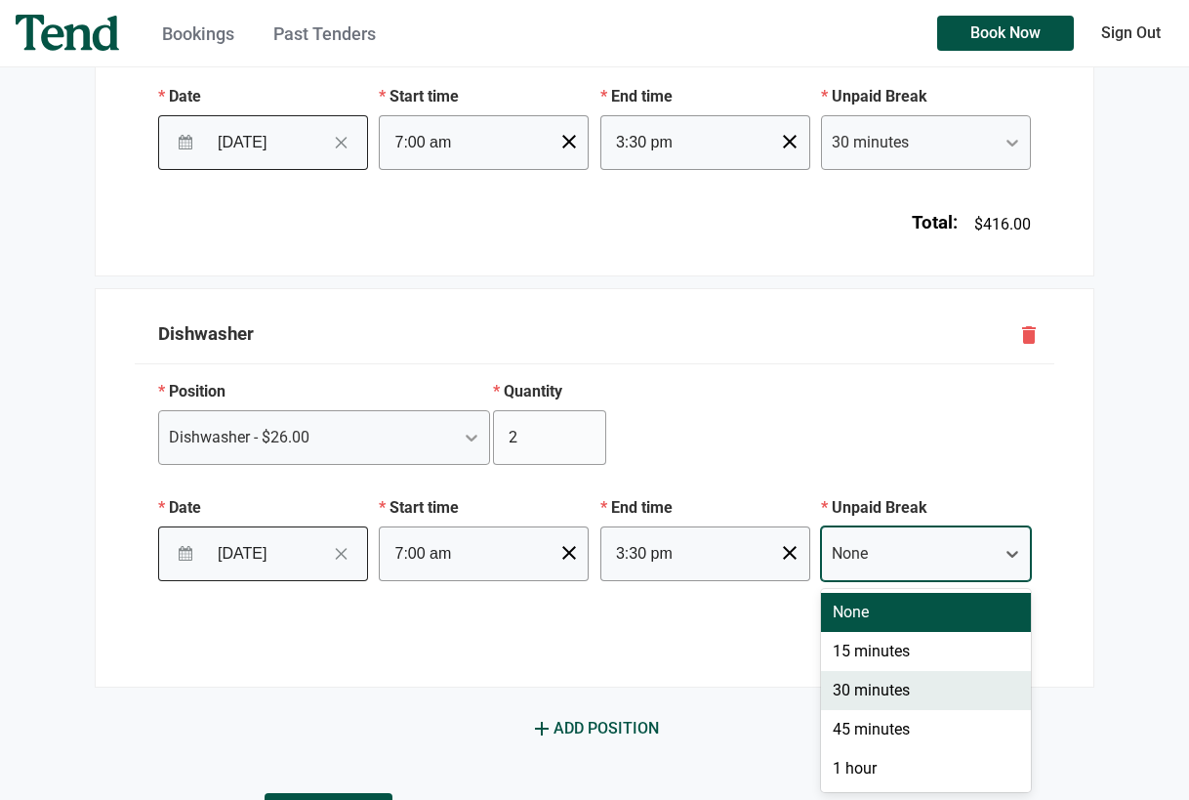
click at [881, 695] on div "30 minutes" at bounding box center [926, 690] width 210 height 39
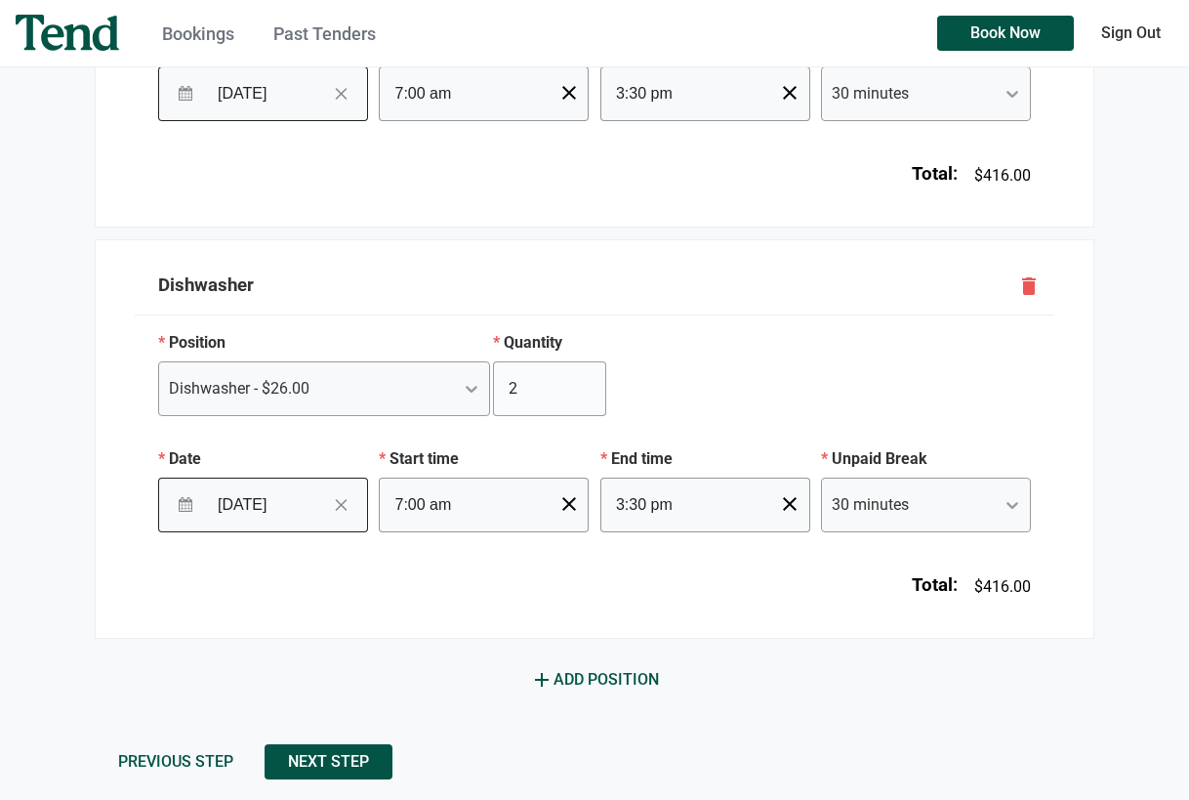
scroll to position [558, 0]
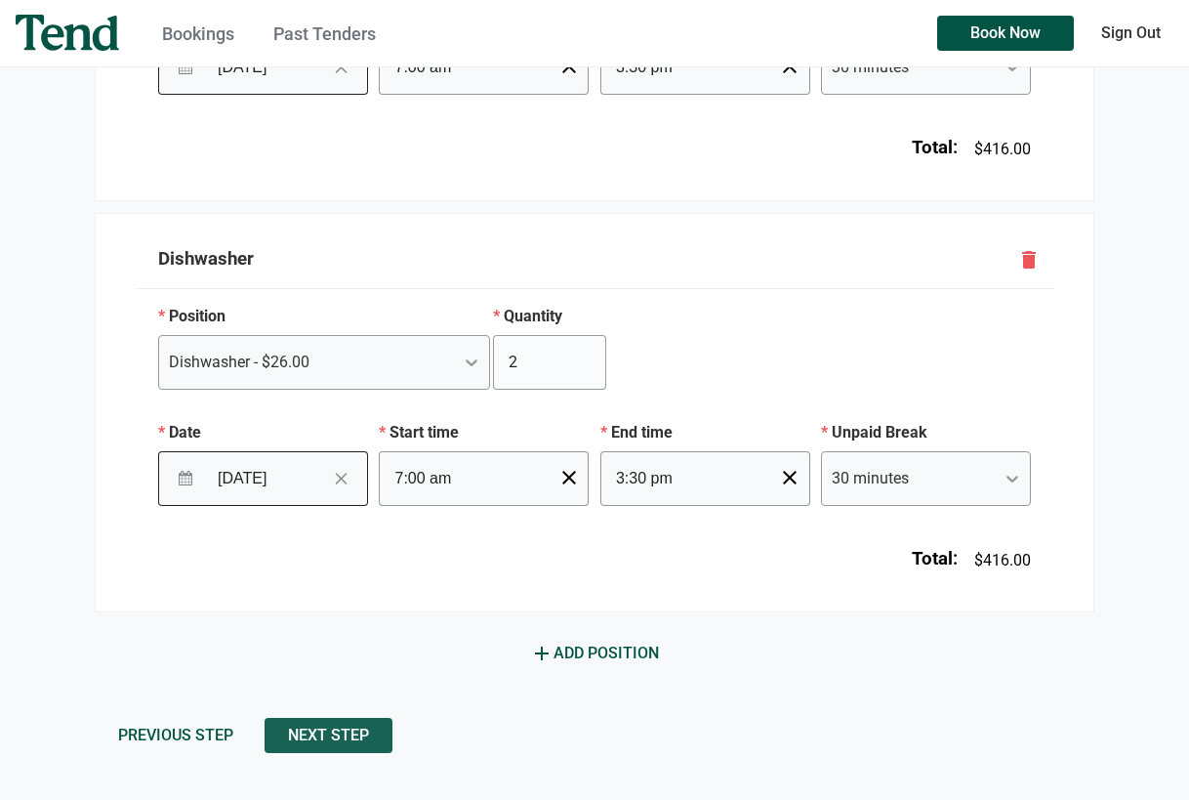
click at [325, 735] on span "Next Step" at bounding box center [328, 735] width 81 height 0
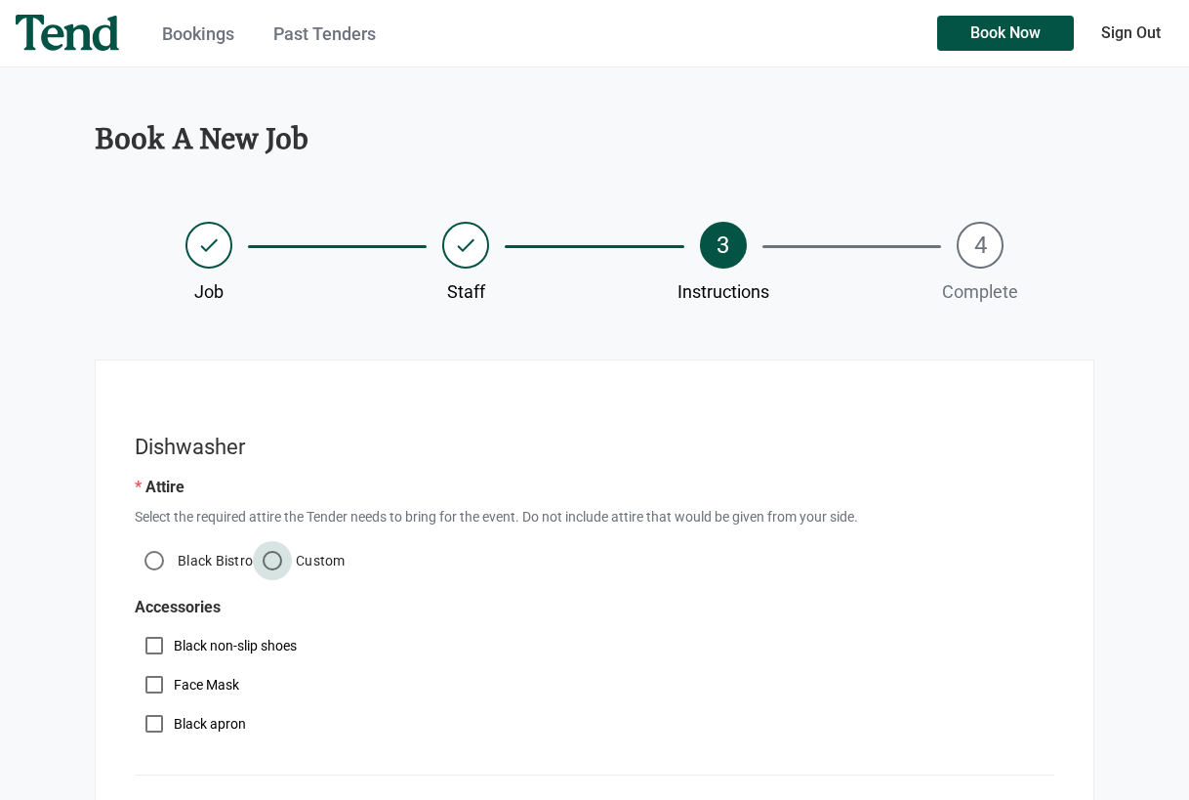
click at [266, 559] on input "Custom" at bounding box center [272, 560] width 39 height 39
radio input "true"
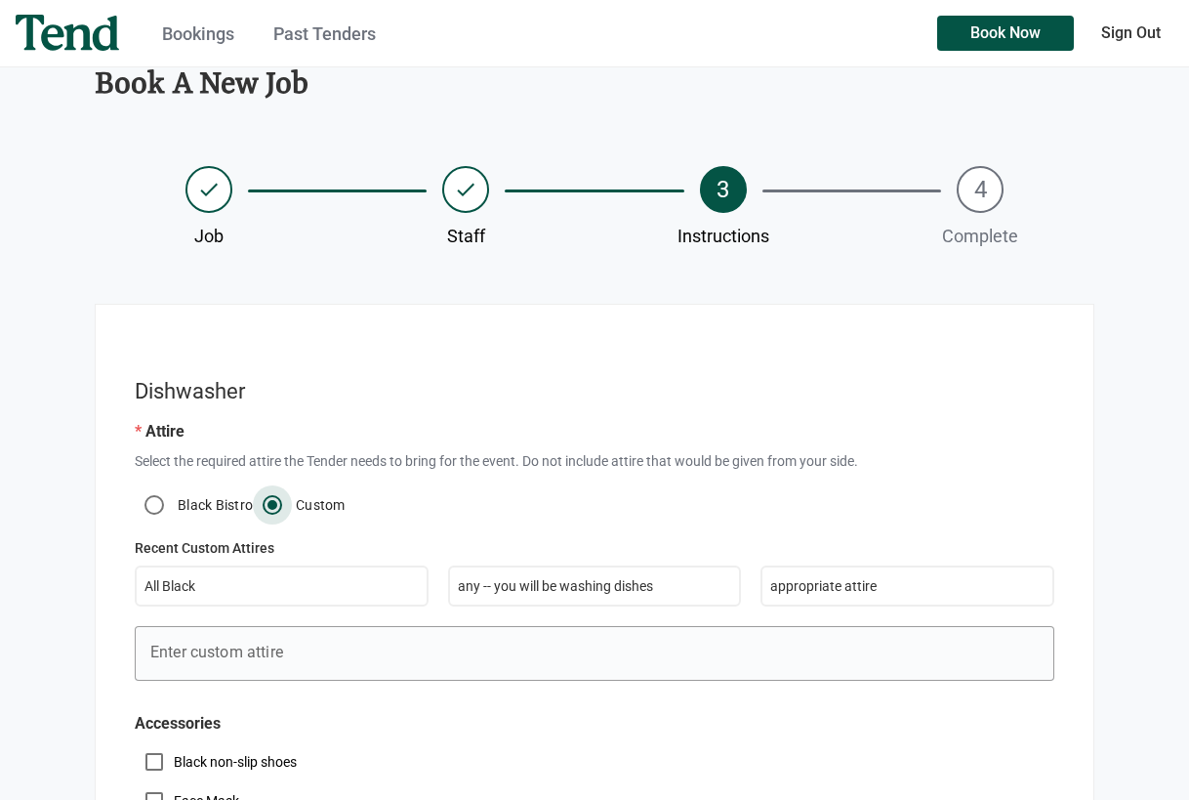
scroll to position [195, 0]
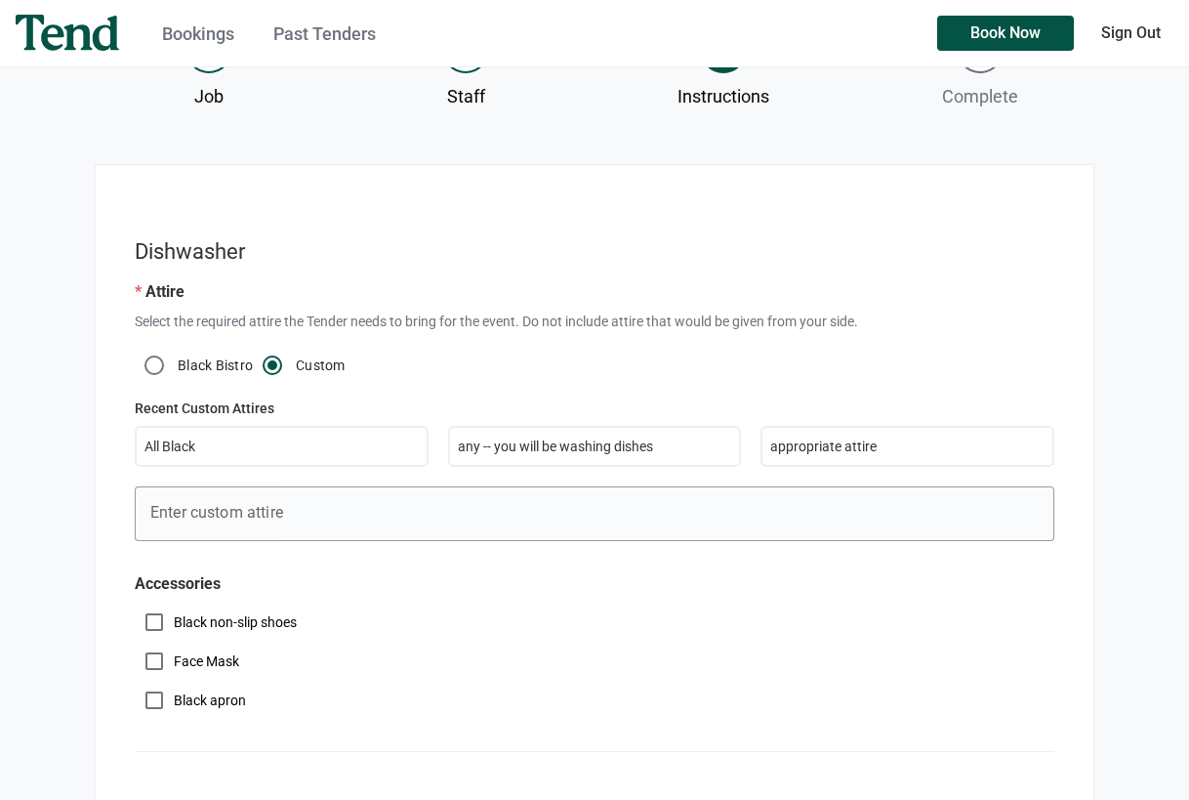
click at [561, 454] on p "any -- you will be washing dishes" at bounding box center [595, 446] width 274 height 21
type input "any -- you will be washing dishes"
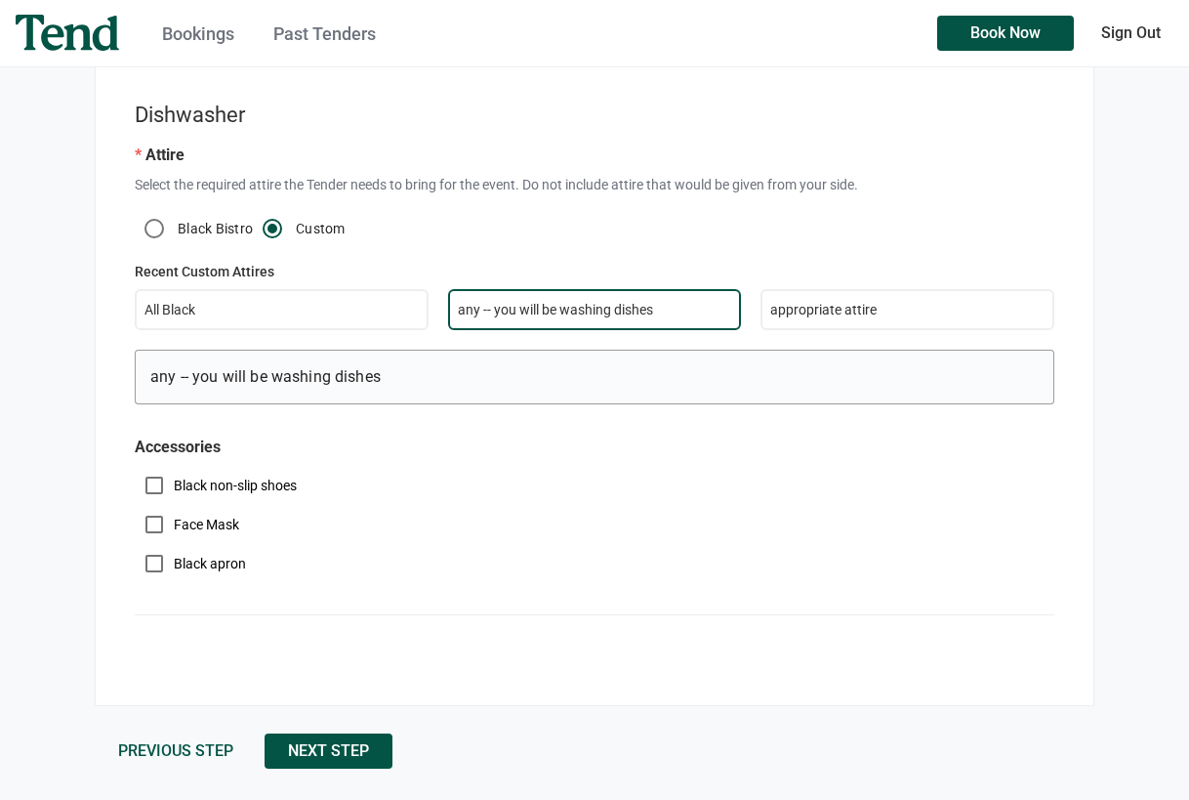
scroll to position [348, 0]
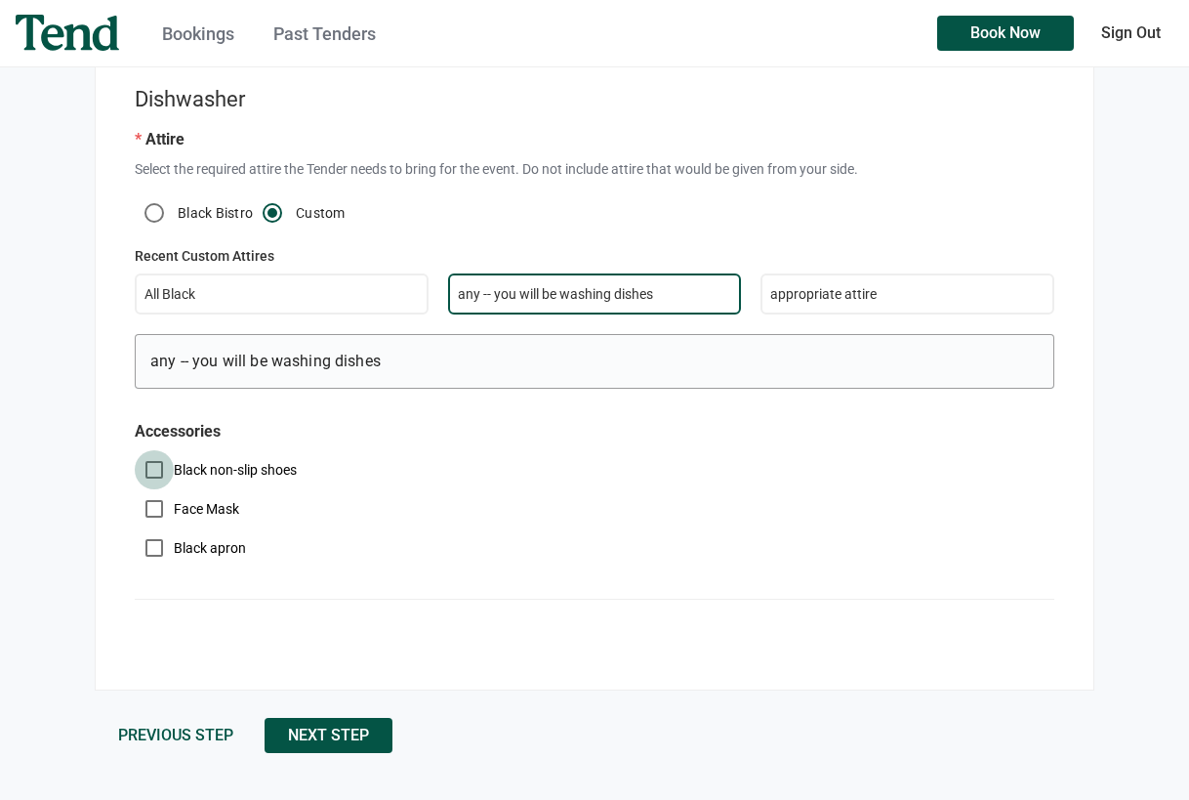
click at [153, 466] on input "Black non-slip shoes" at bounding box center [154, 469] width 39 height 39
checkbox input "true"
click at [336, 735] on span "Next Step" at bounding box center [328, 735] width 81 height 0
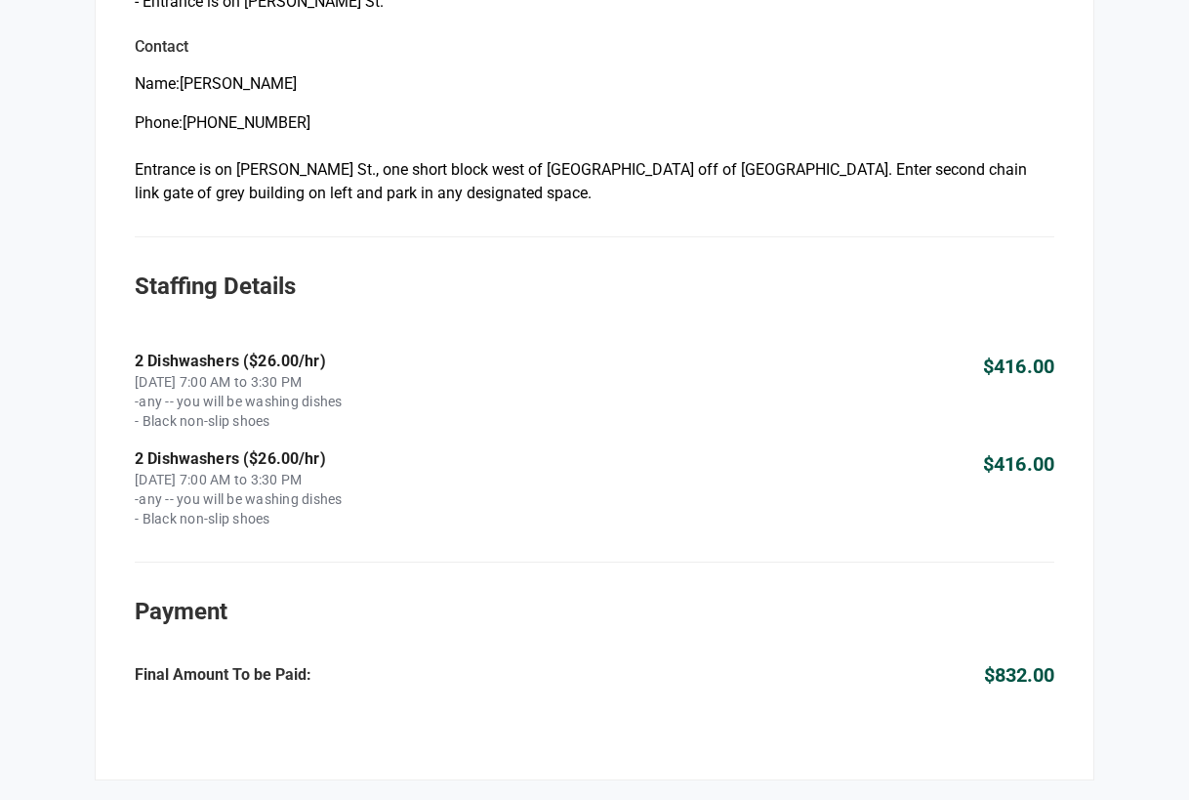
scroll to position [1170, 0]
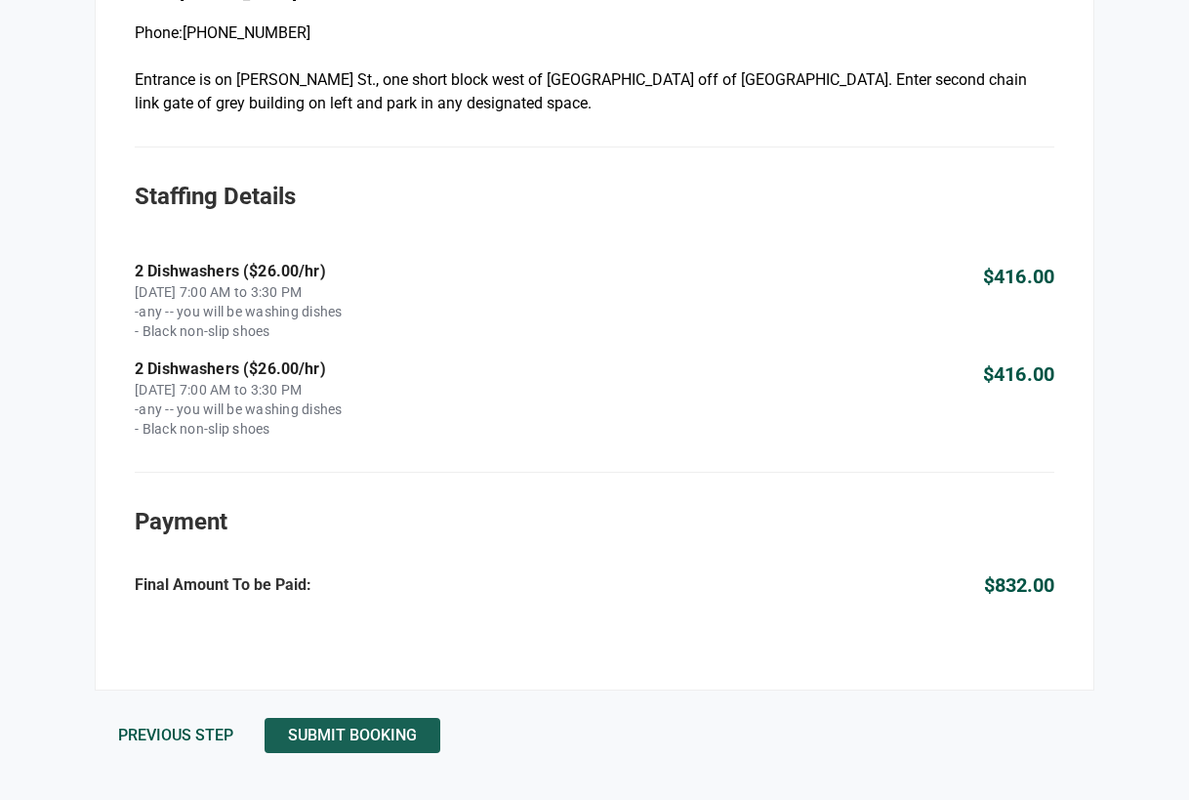
click at [366, 735] on span "Submit Booking" at bounding box center [352, 735] width 129 height 0
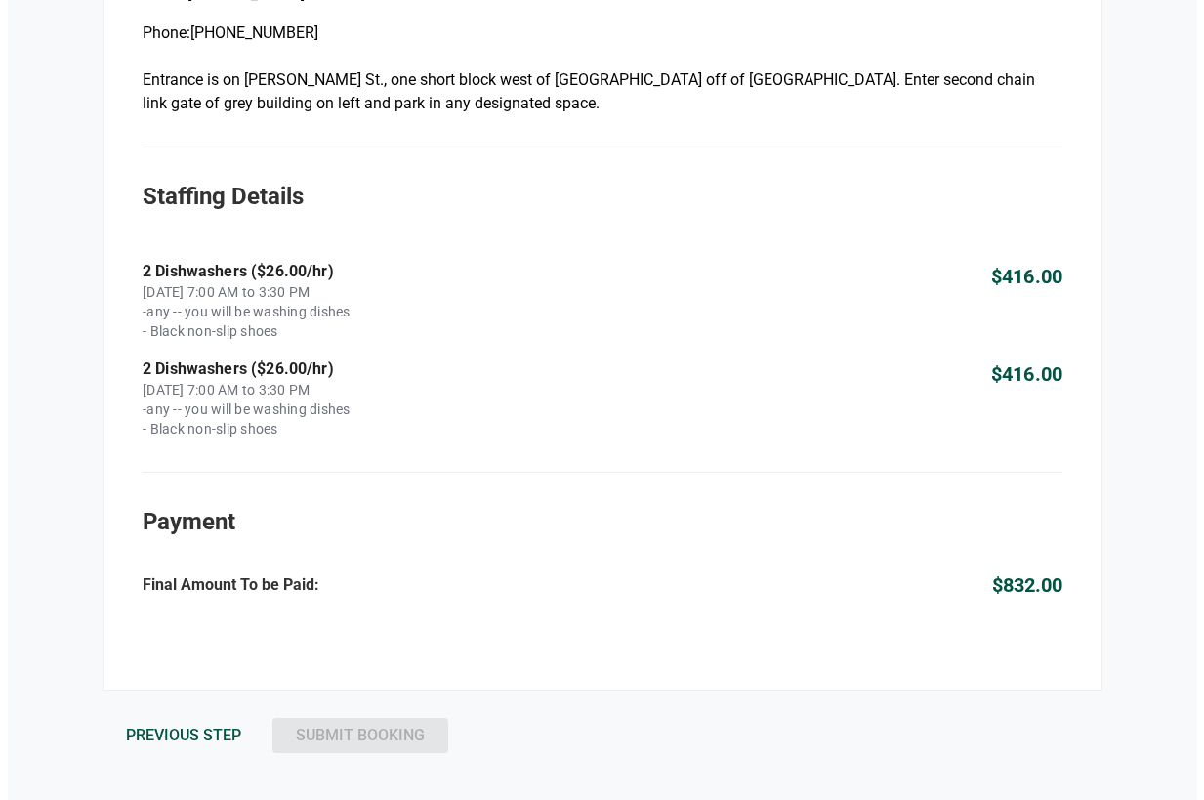
scroll to position [0, 0]
